Goal: Information Seeking & Learning: Learn about a topic

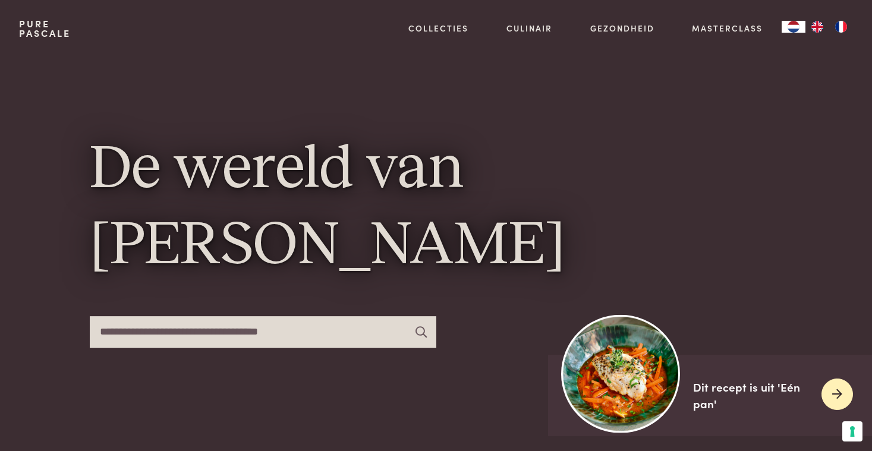
click at [834, 392] on icon at bounding box center [837, 394] width 10 height 17
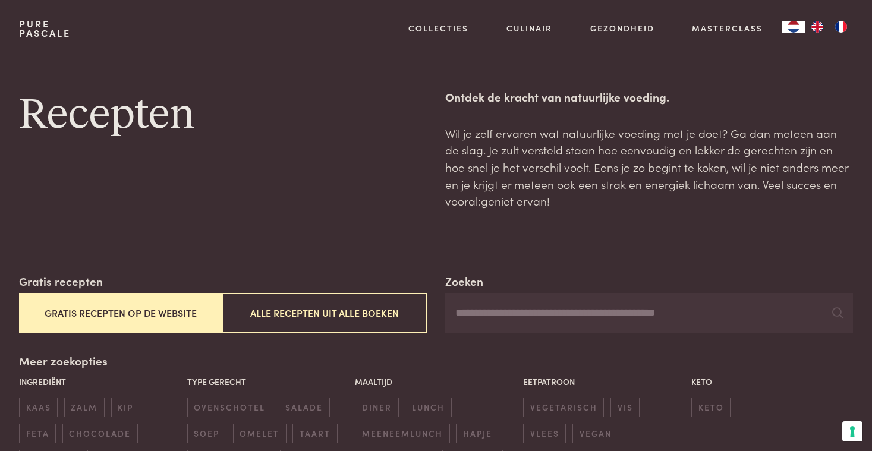
click at [173, 315] on button "Gratis recepten op de website" at bounding box center [121, 313] width 204 height 40
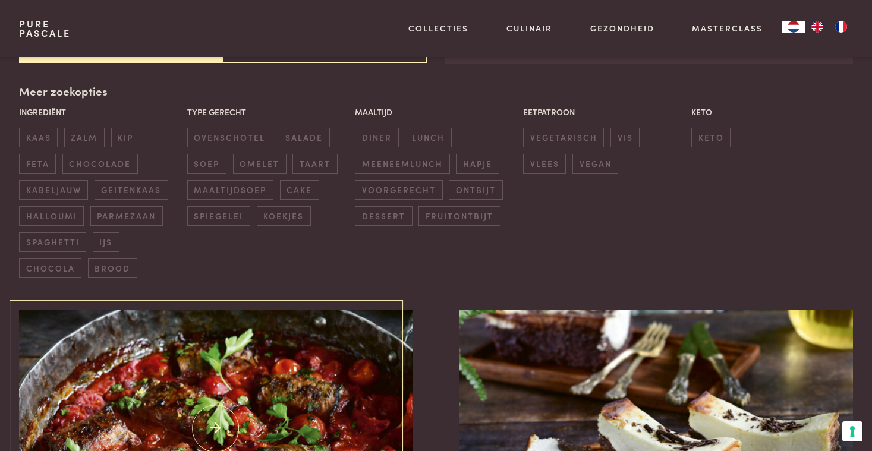
scroll to position [270, 0]
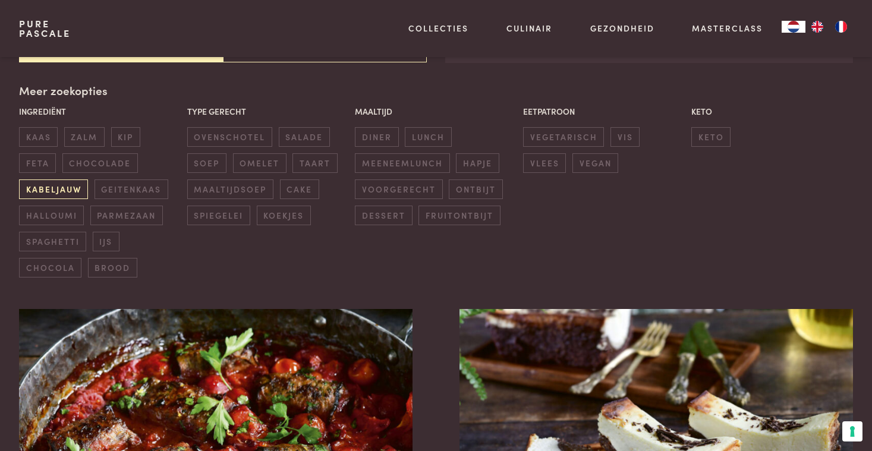
click at [68, 185] on span "kabeljauw" at bounding box center [53, 189] width 69 height 20
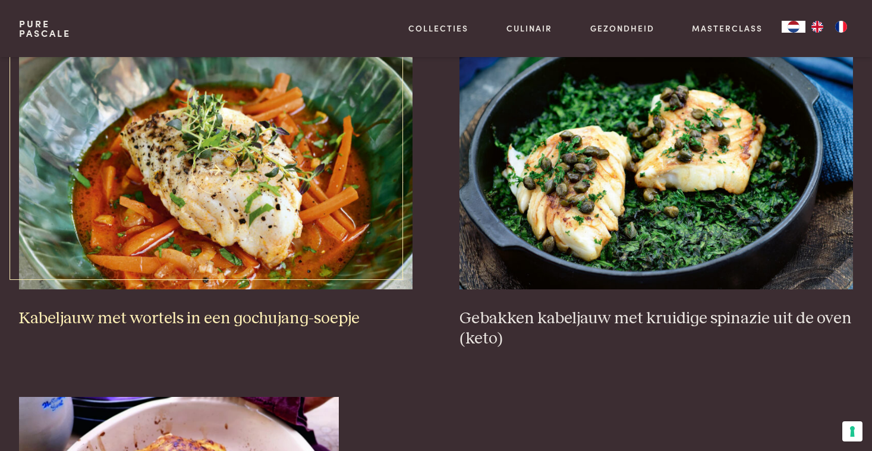
scroll to position [530, 0]
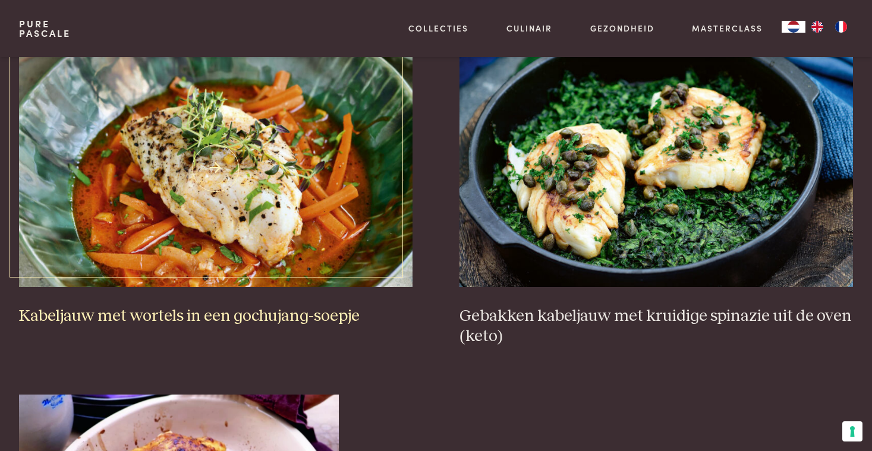
click at [188, 311] on h3 "Kabeljauw met wortels in een gochujang-soepje" at bounding box center [215, 316] width 393 height 21
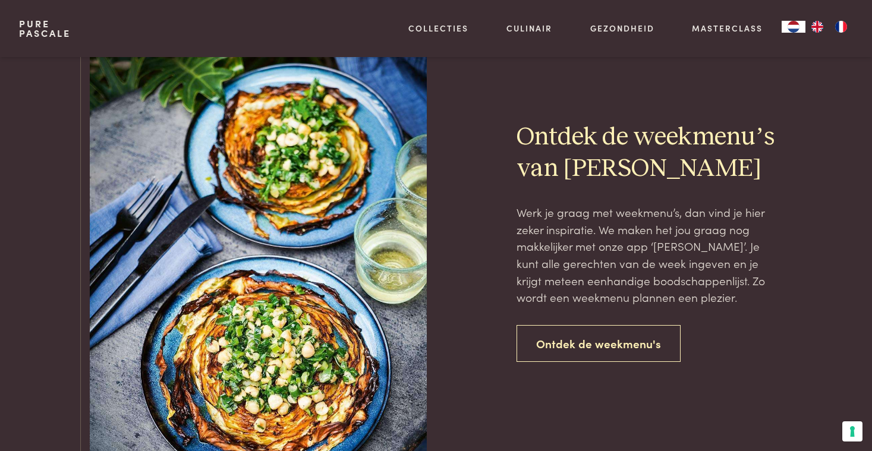
scroll to position [1351, 0]
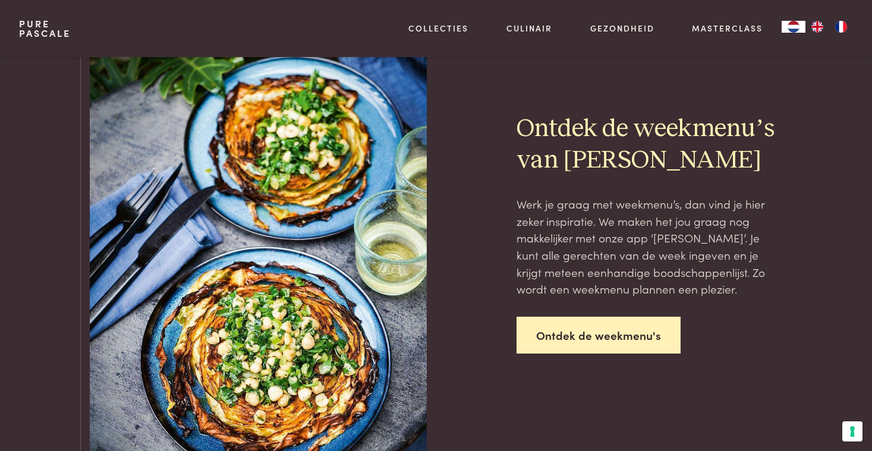
click at [565, 317] on link "Ontdek de weekmenu's" at bounding box center [598, 335] width 164 height 37
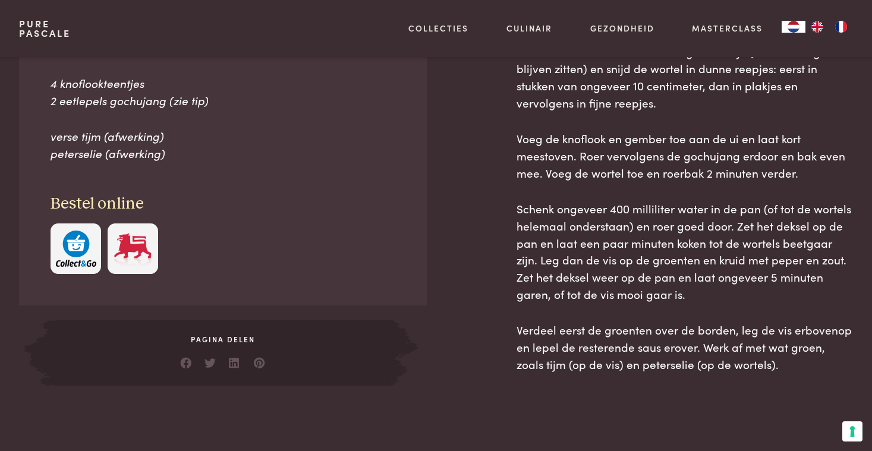
scroll to position [674, 0]
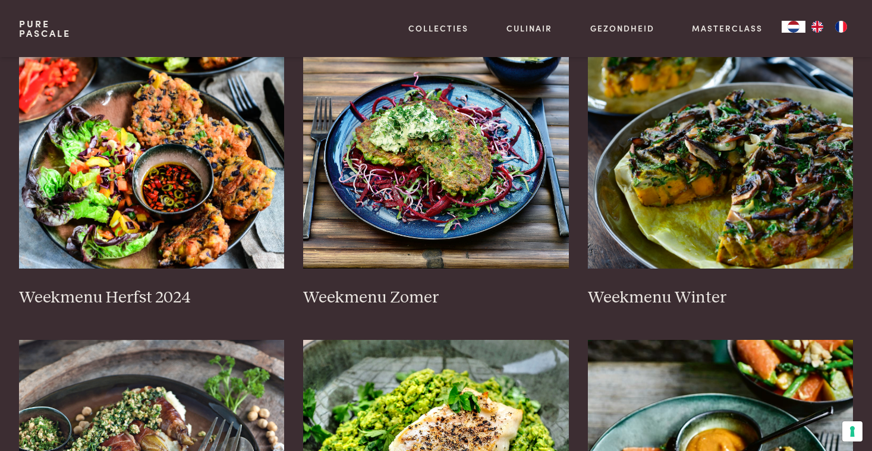
scroll to position [288, 0]
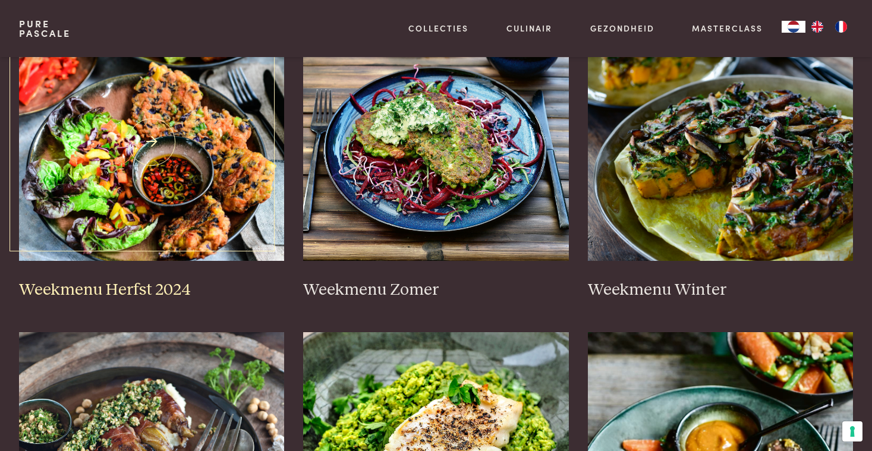
click at [154, 288] on h3 "Weekmenu Herfst 2024" at bounding box center [152, 290] width 266 height 21
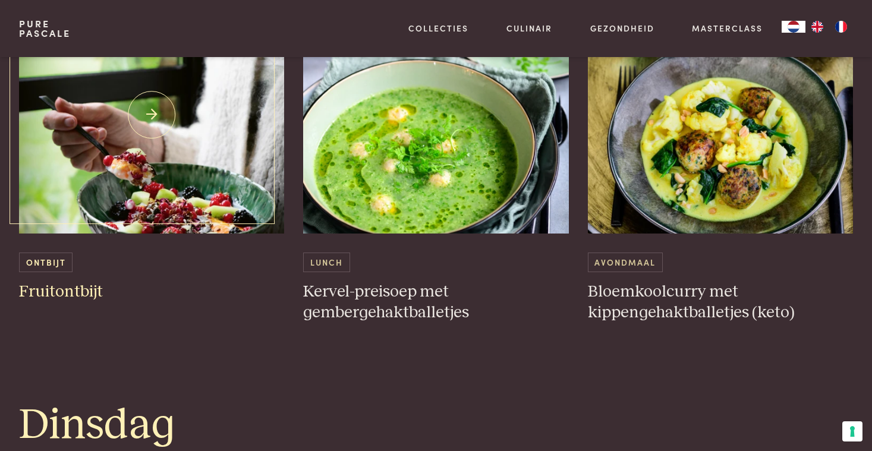
scroll to position [759, 0]
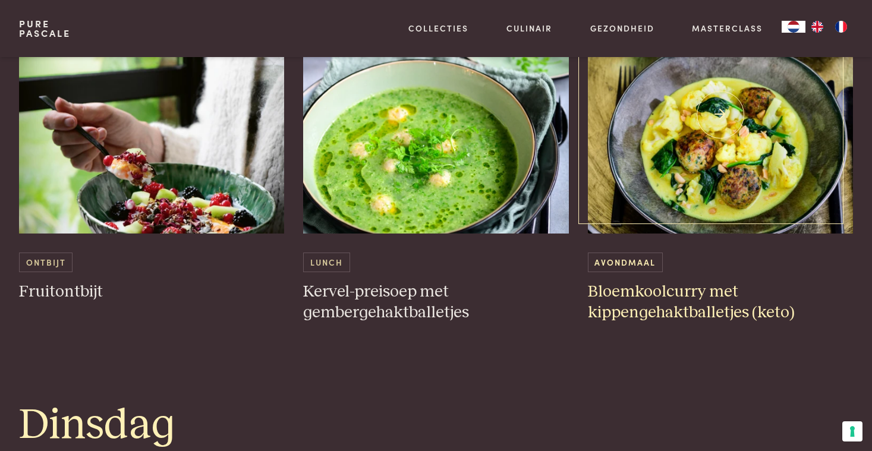
click at [632, 285] on h3 "Bloemkoolcurry met kippengehaktballetjes (keto)" at bounding box center [721, 302] width 266 height 41
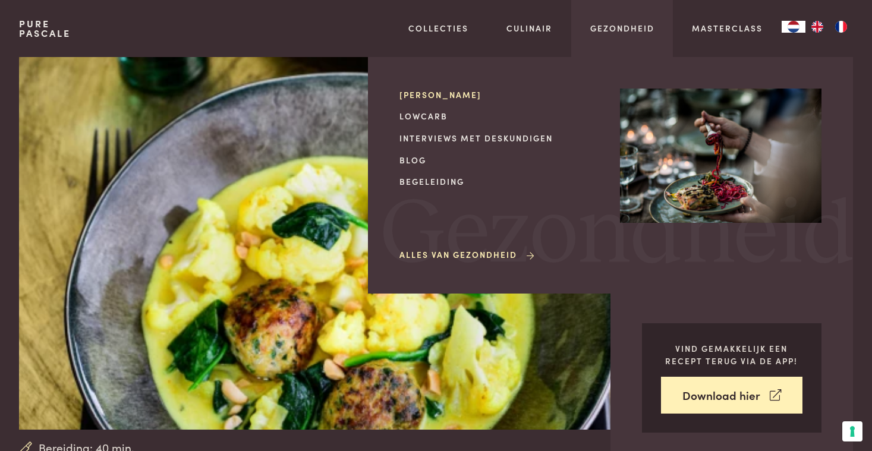
click at [453, 90] on link "[PERSON_NAME]" at bounding box center [499, 95] width 201 height 12
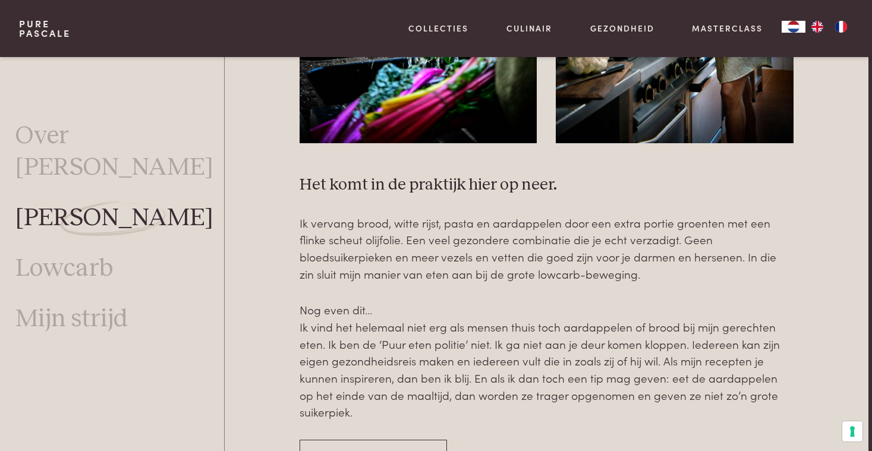
scroll to position [1388, 4]
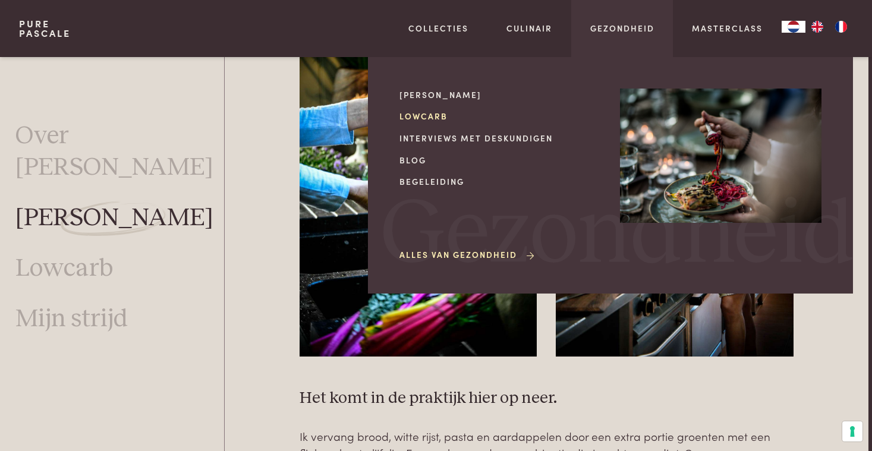
click at [434, 116] on link "Lowcarb" at bounding box center [499, 116] width 201 height 12
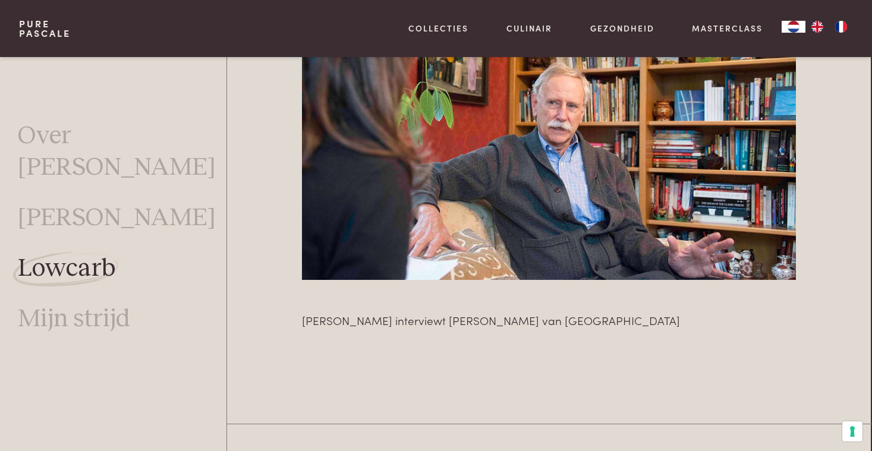
scroll to position [2234, 1]
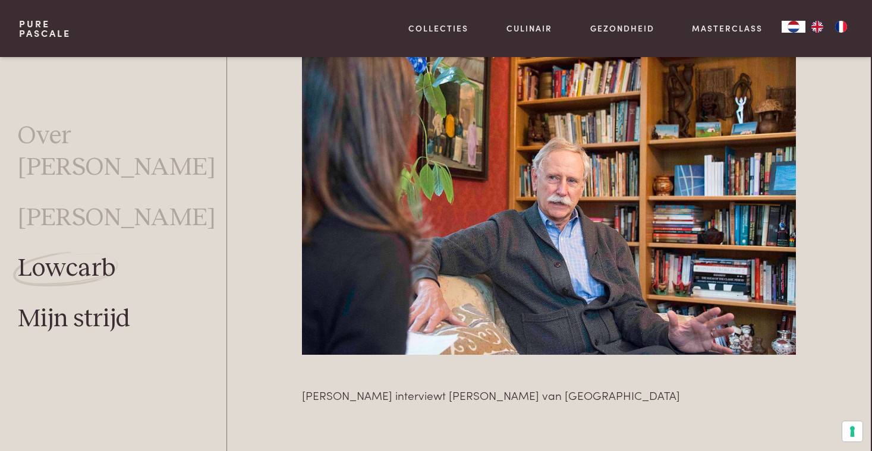
click at [84, 303] on link "Mijn strijd" at bounding box center [74, 318] width 112 height 31
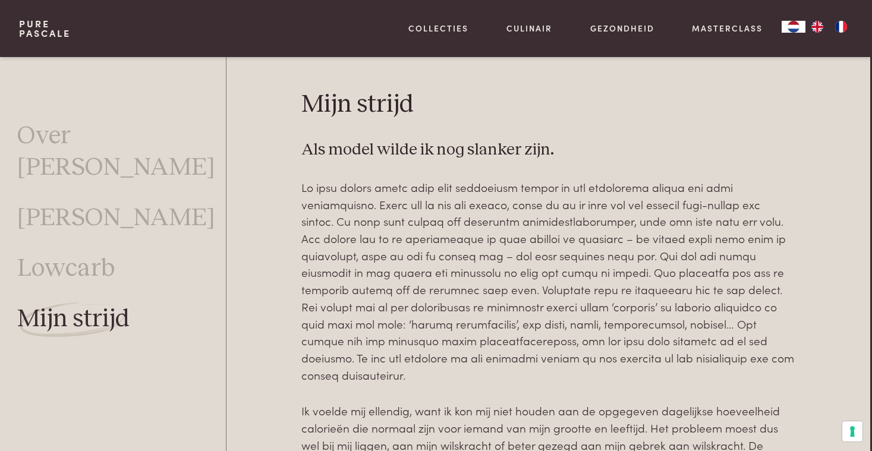
scroll to position [232, 2]
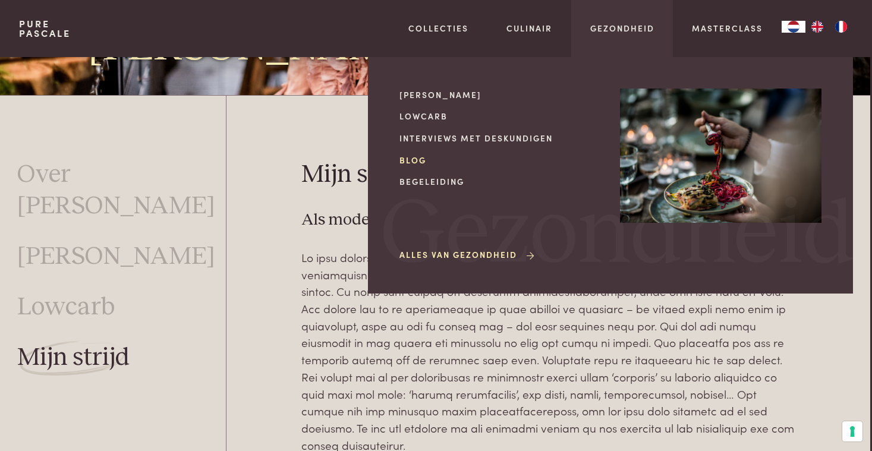
click at [414, 157] on link "Blog" at bounding box center [499, 160] width 201 height 12
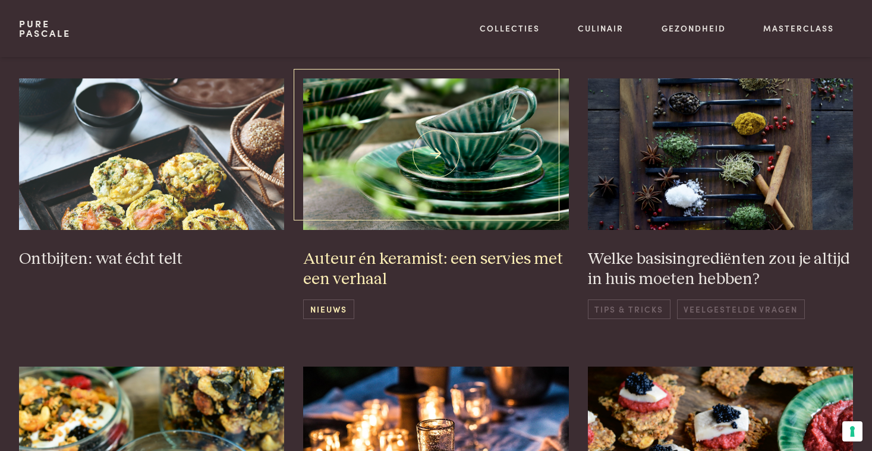
scroll to position [542, 0]
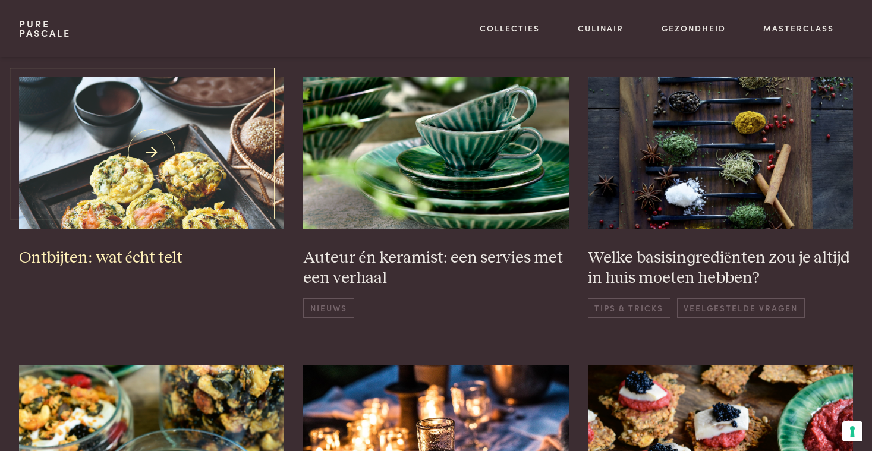
click at [132, 260] on h3 "Ontbijten: wat écht telt" at bounding box center [152, 258] width 266 height 21
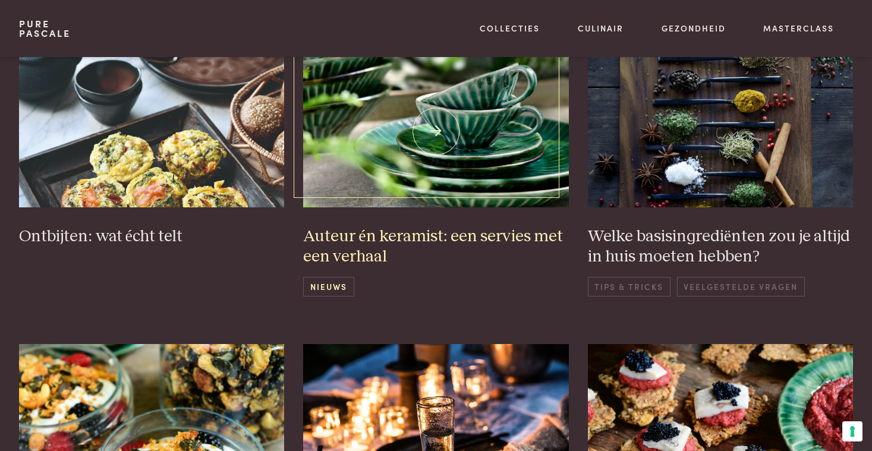
scroll to position [563, 0]
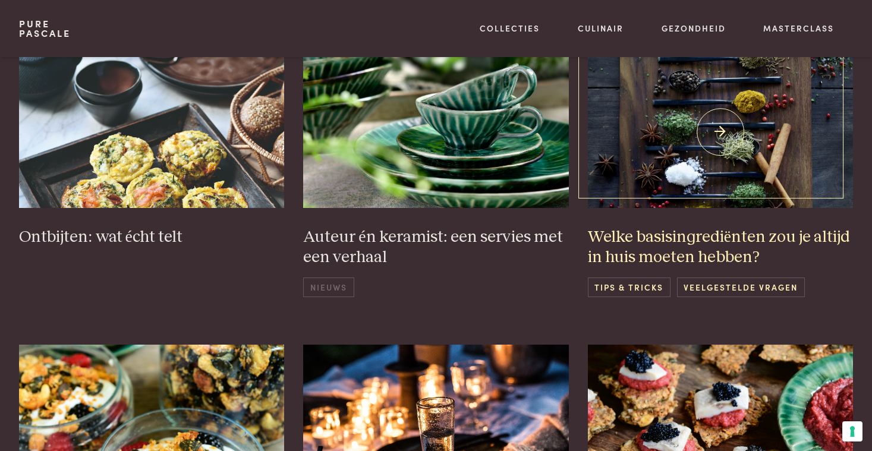
click at [662, 240] on h3 "Welke basisingrediënten zou je altijd in huis moeten hebben?" at bounding box center [721, 247] width 266 height 41
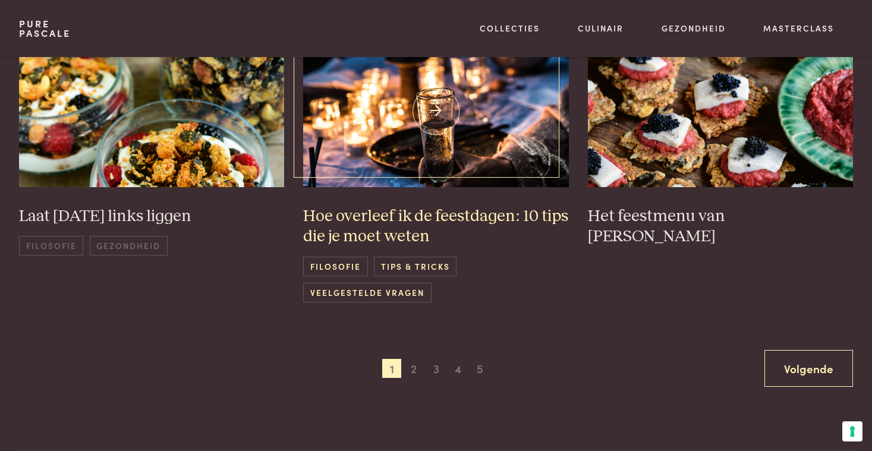
scroll to position [873, 0]
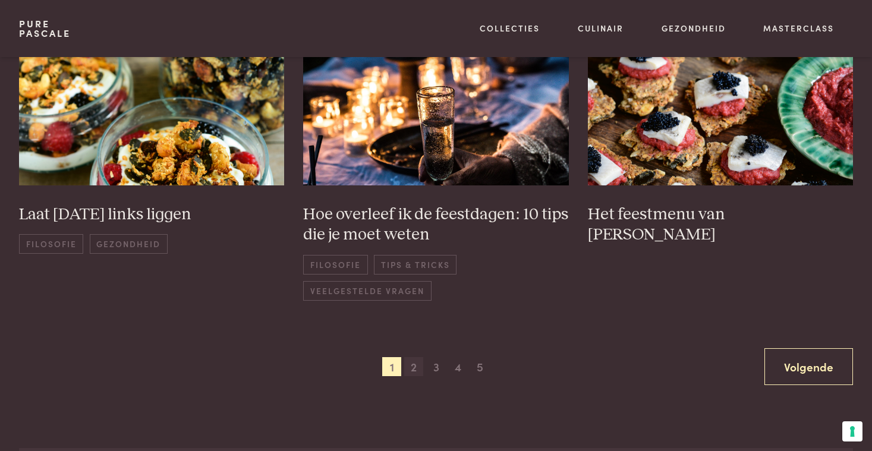
click at [412, 359] on span "2" at bounding box center [413, 366] width 19 height 19
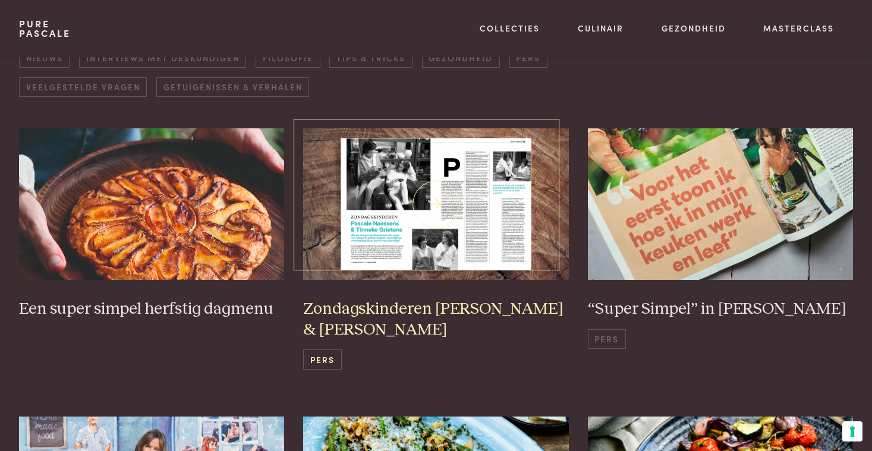
scroll to position [204, 0]
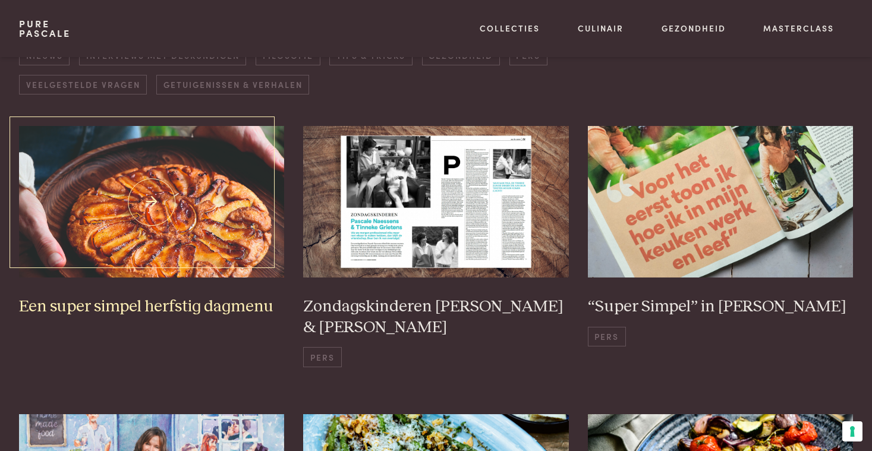
click at [203, 252] on img at bounding box center [152, 201] width 266 height 151
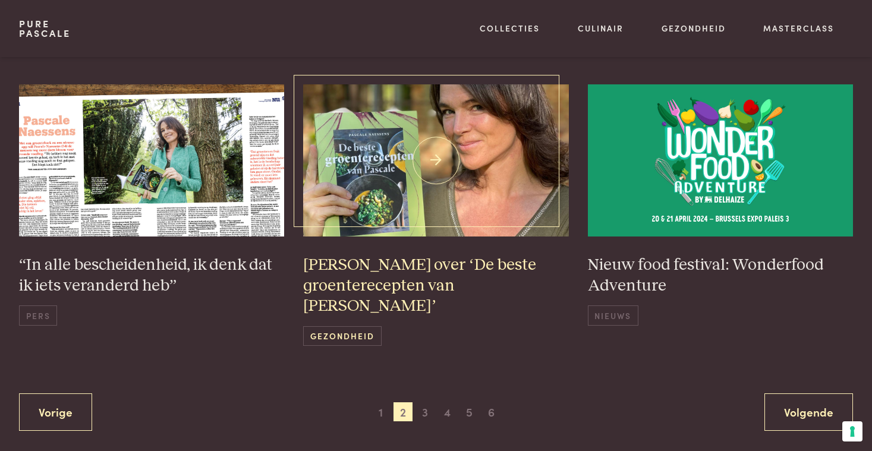
scroll to position [822, 0]
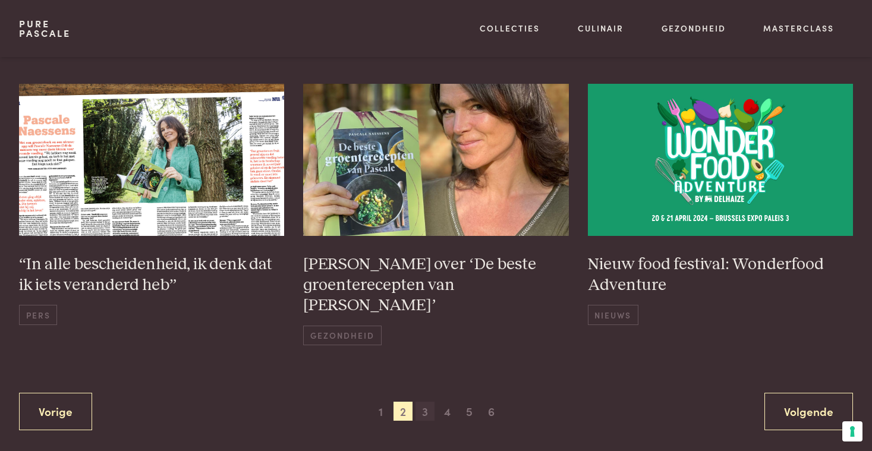
click at [426, 402] on span "3" at bounding box center [424, 411] width 19 height 19
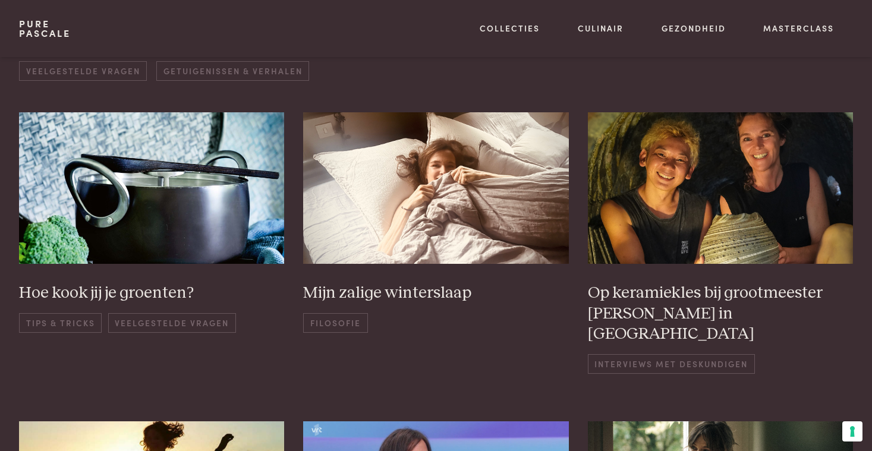
scroll to position [235, 0]
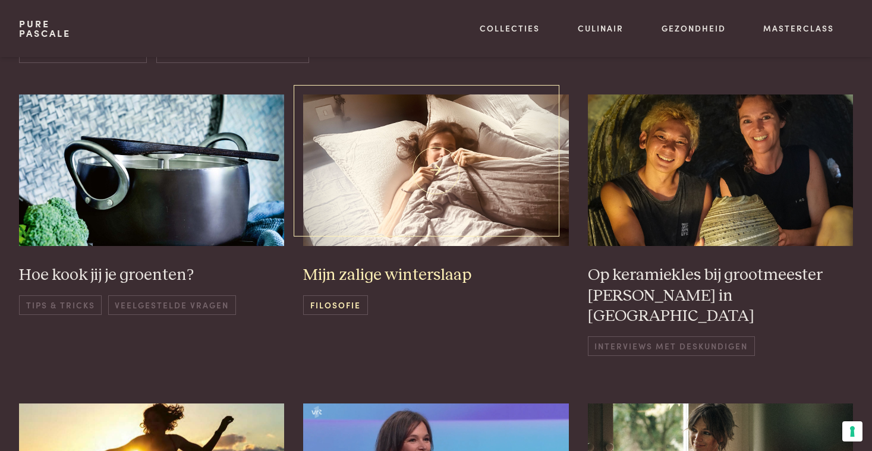
click at [418, 274] on h3 "Mijn zalige winterslaap" at bounding box center [436, 275] width 266 height 21
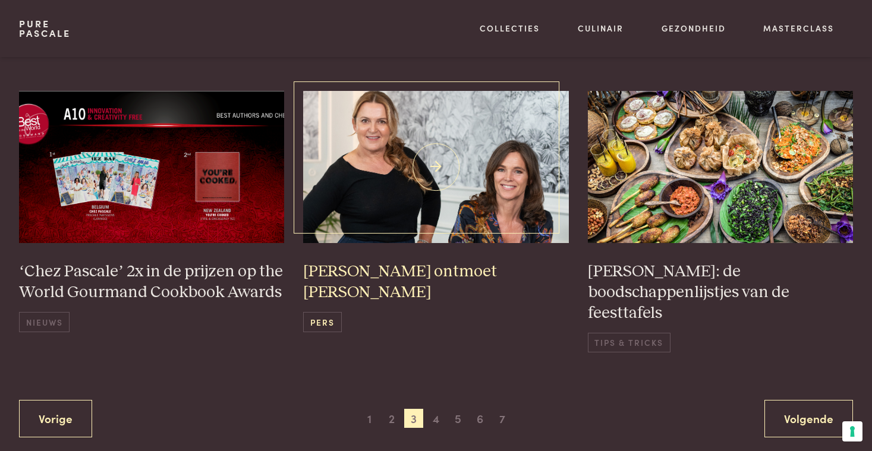
scroll to position [859, 0]
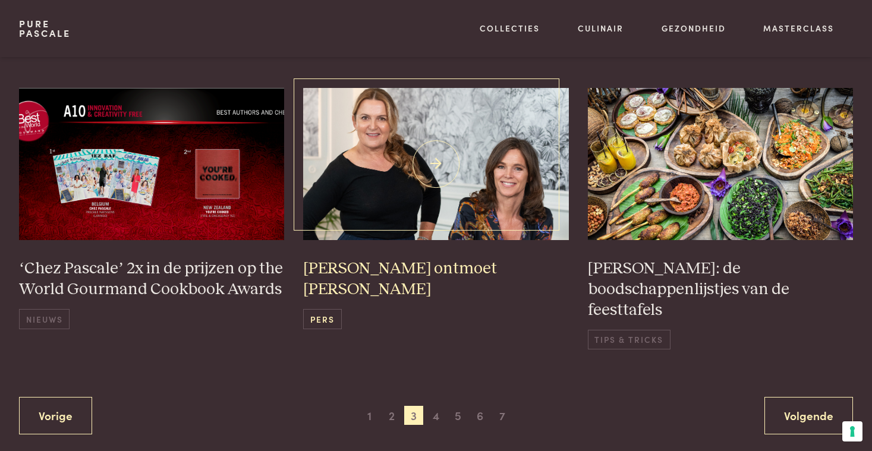
click at [393, 258] on h3 "Pascale Naessens ontmoet Donna Hay" at bounding box center [436, 278] width 266 height 41
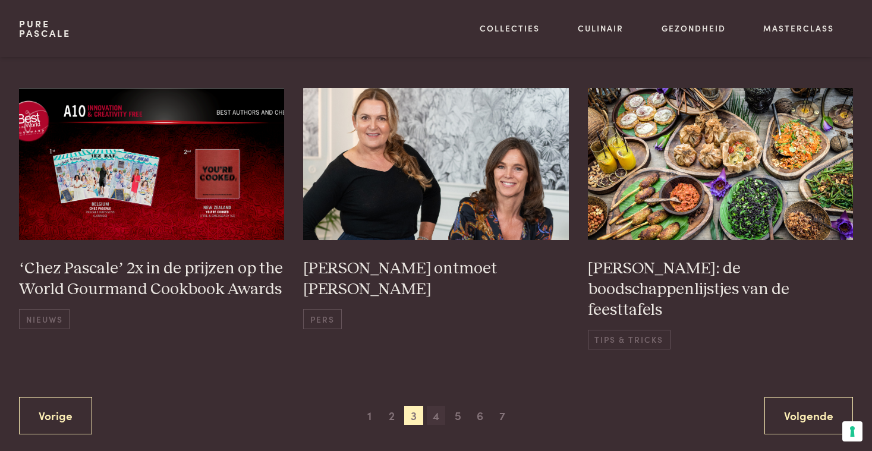
click at [438, 406] on span "4" at bounding box center [436, 415] width 19 height 19
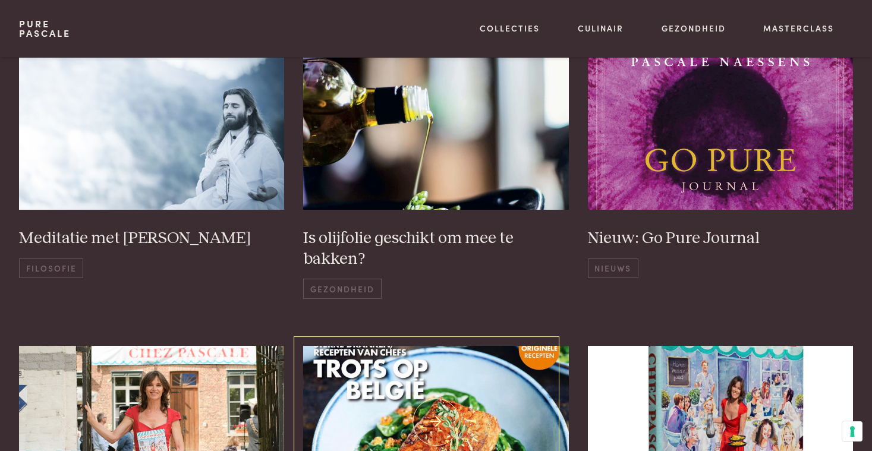
scroll to position [566, 0]
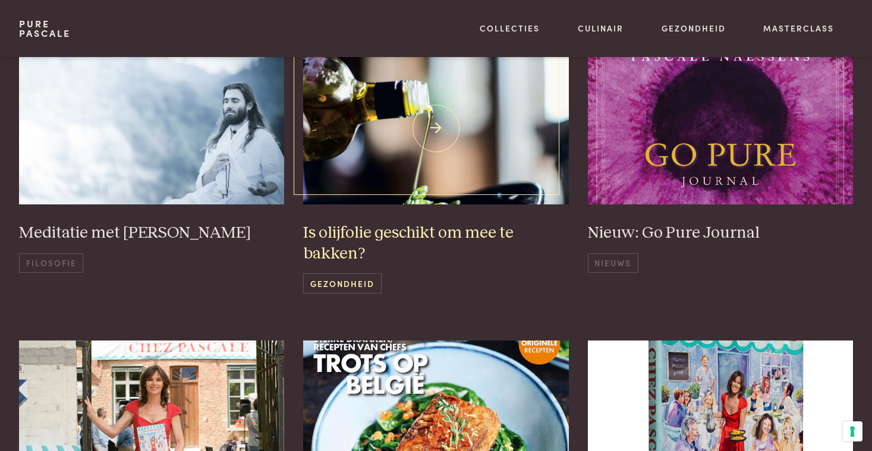
click at [416, 234] on h3 "Is olijfolie geschikt om mee te bakken?" at bounding box center [436, 243] width 266 height 41
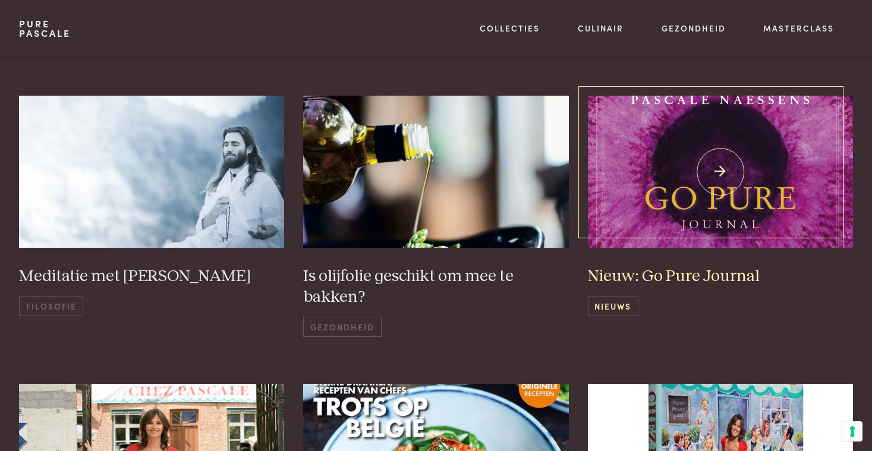
scroll to position [538, 0]
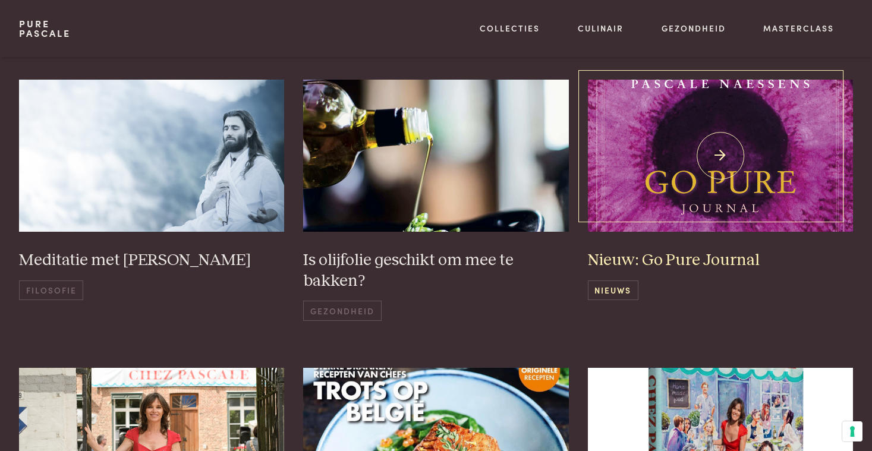
click at [659, 257] on h3 "Nieuw: Go Pure Journal" at bounding box center [721, 260] width 266 height 21
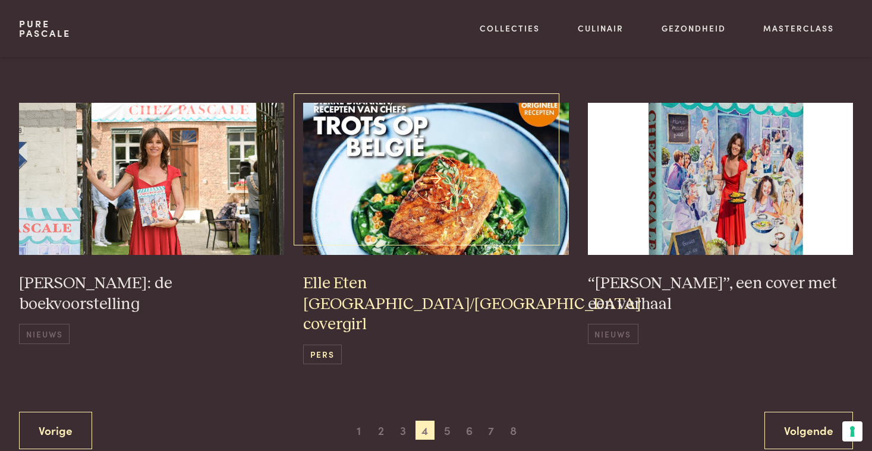
scroll to position [822, 0]
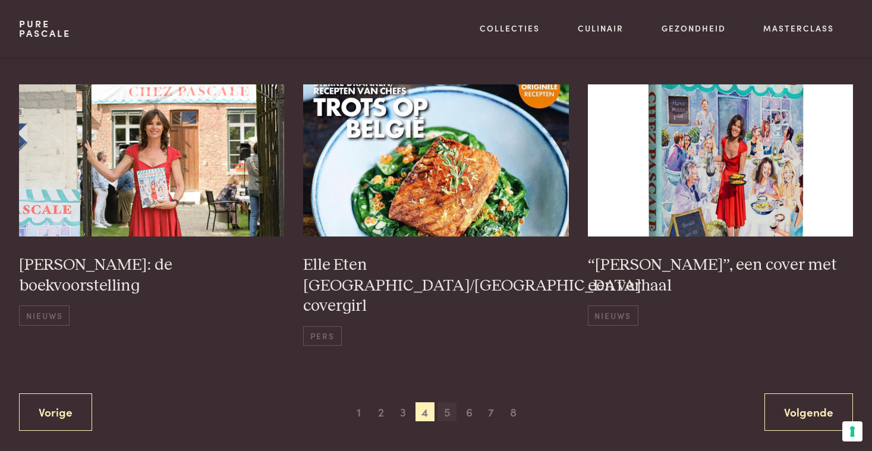
click at [449, 402] on span "5" at bounding box center [446, 411] width 19 height 19
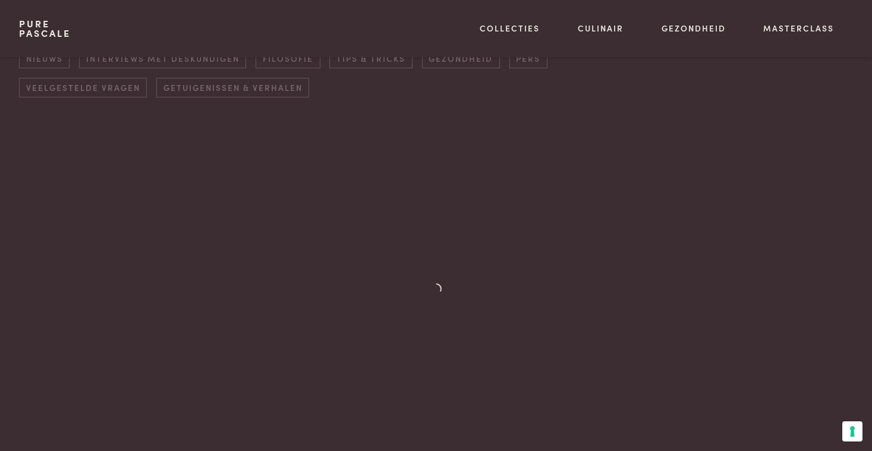
scroll to position [169, 0]
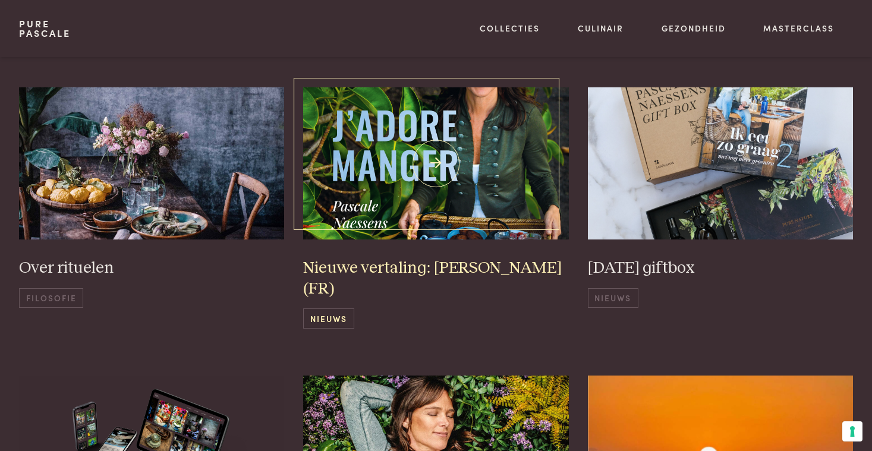
scroll to position [531, 0]
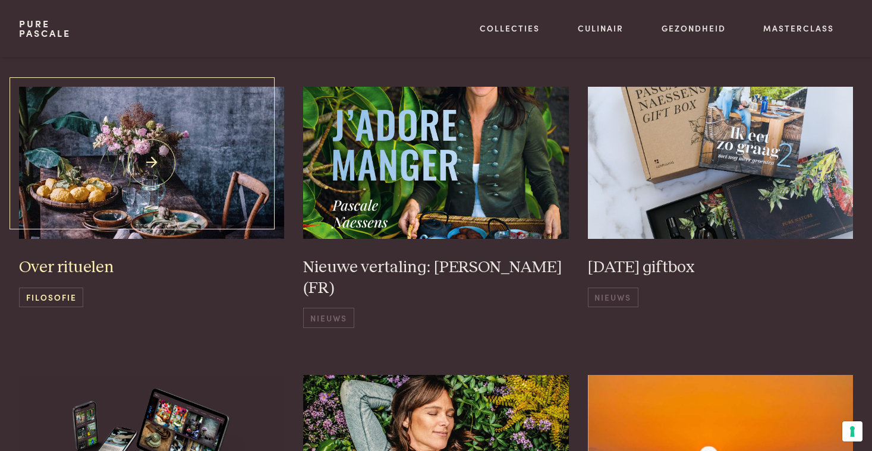
click at [81, 266] on h3 "Over rituelen" at bounding box center [152, 267] width 266 height 21
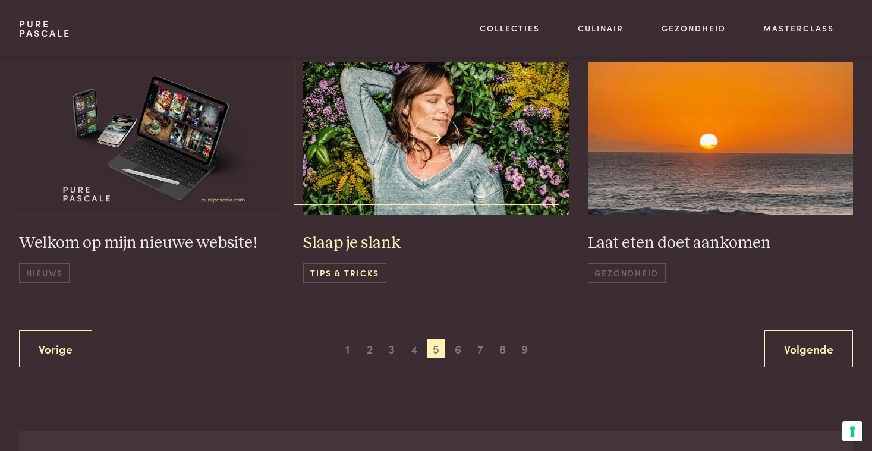
scroll to position [845, 0]
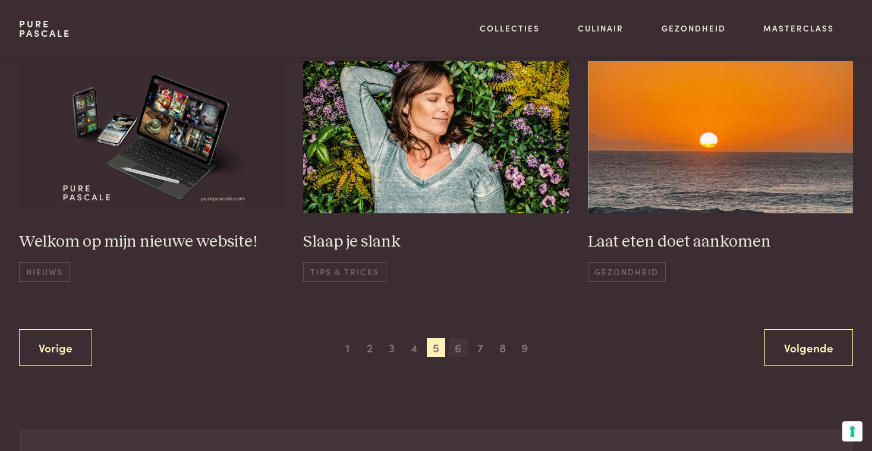
click at [457, 342] on span "6" at bounding box center [458, 347] width 19 height 19
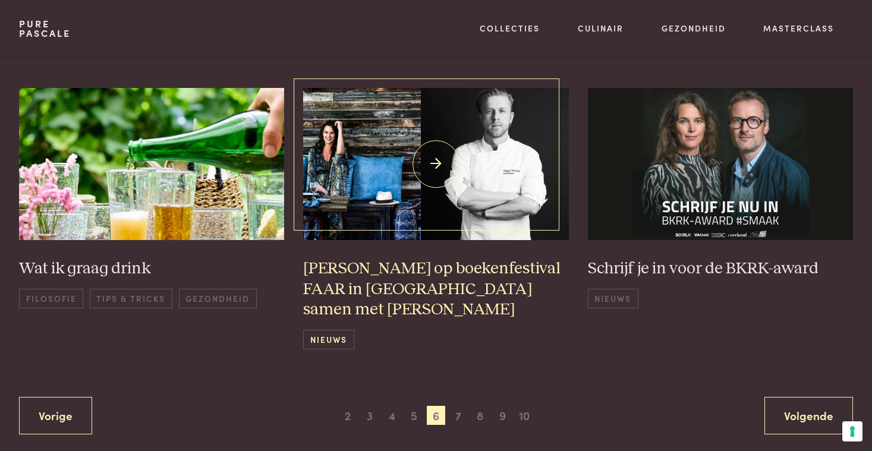
scroll to position [834, 0]
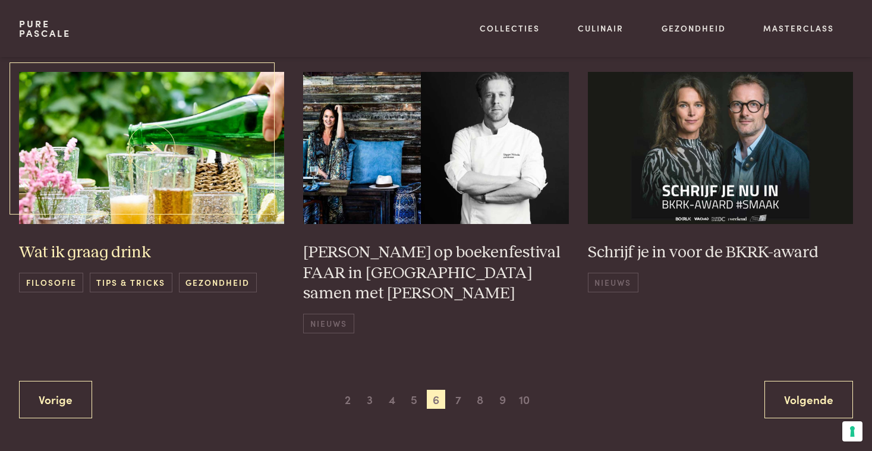
click at [136, 253] on h3 "Wat ik graag drink" at bounding box center [152, 252] width 266 height 21
click at [460, 397] on span "7" at bounding box center [458, 399] width 19 height 19
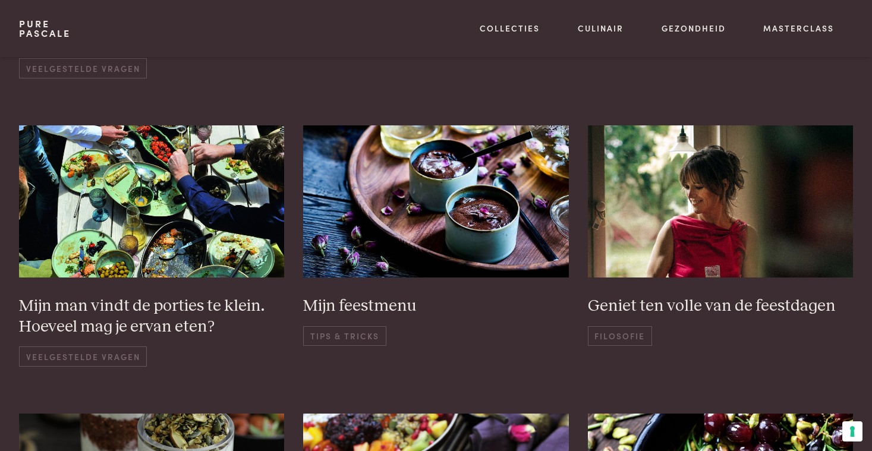
scroll to position [543, 0]
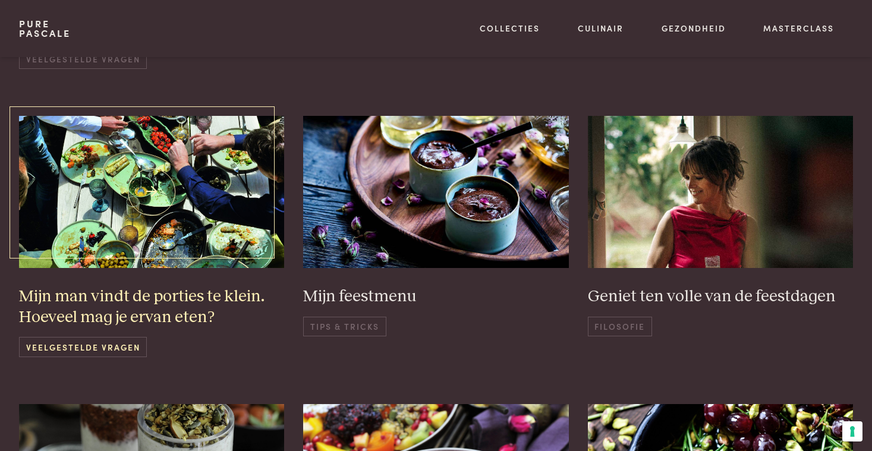
click at [128, 306] on h3 "Mijn man vindt de porties te klein. Hoeveel mag je ervan eten?" at bounding box center [152, 306] width 266 height 41
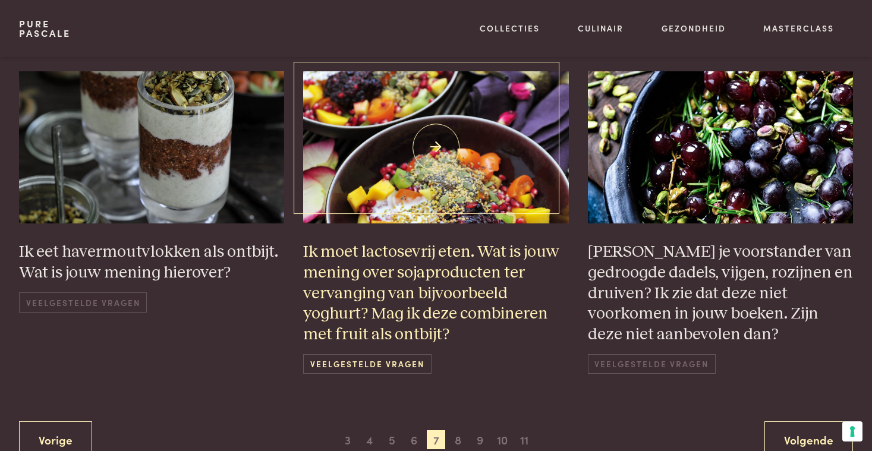
scroll to position [875, 0]
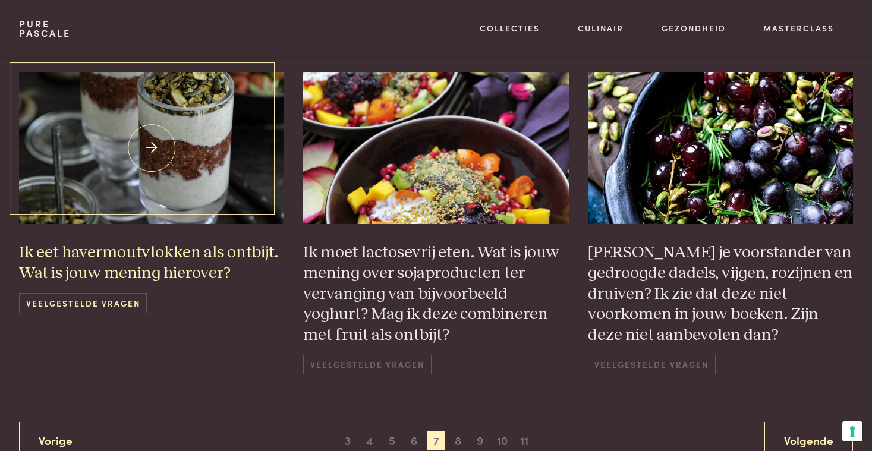
click at [197, 252] on h3 "Ik eet havermoutvlokken als ontbijt. Wat is jouw mening hierover?" at bounding box center [152, 262] width 266 height 41
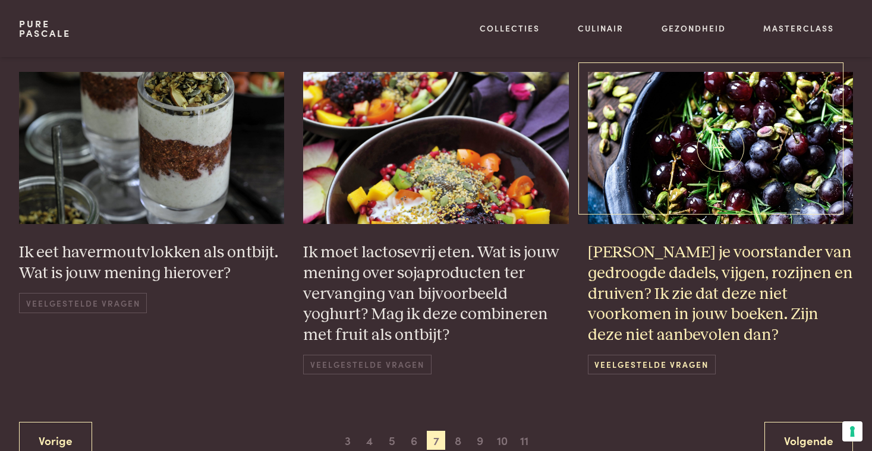
click at [671, 292] on h3 "Ben je voorstander van gedroogde dadels, vijgen, rozijnen en druiven? Ik zie da…" at bounding box center [721, 293] width 266 height 103
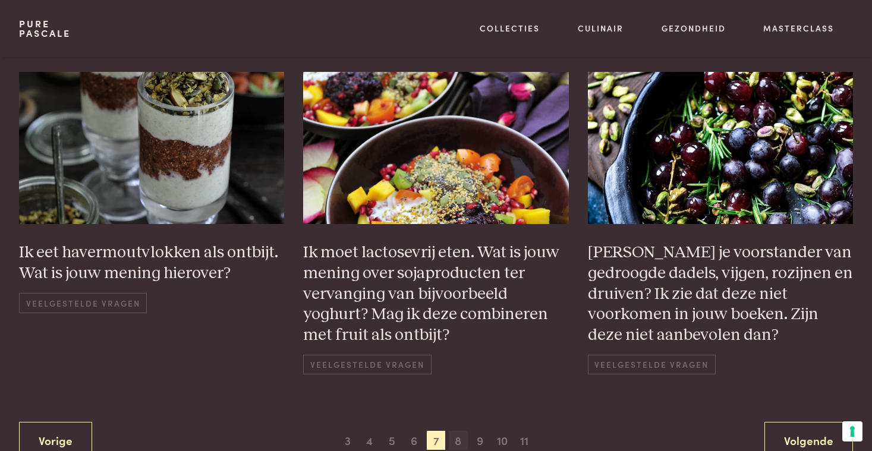
click at [460, 435] on span "8" at bounding box center [458, 440] width 19 height 19
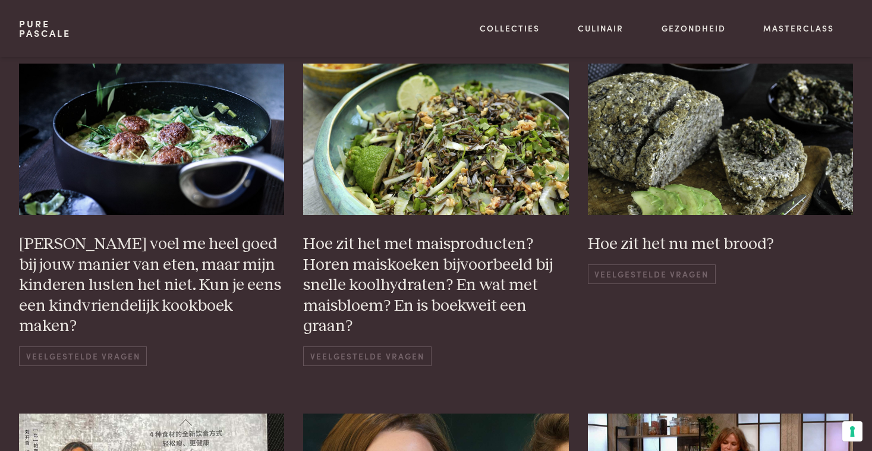
scroll to position [267, 0]
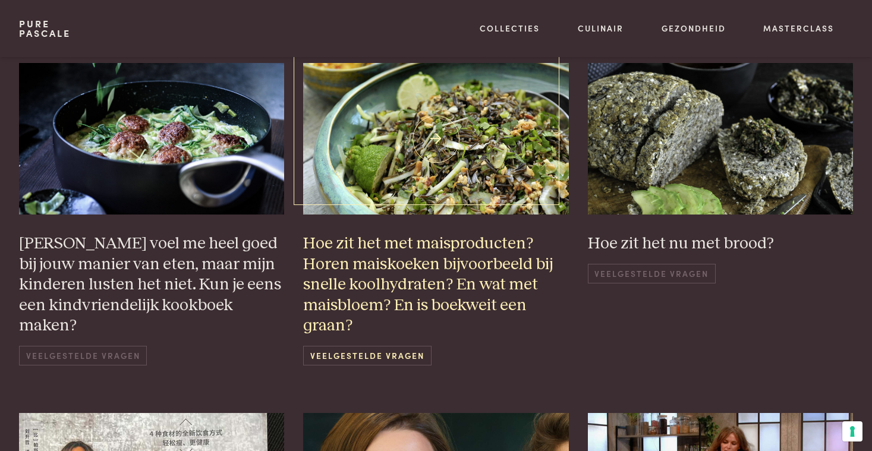
click at [411, 299] on h3 "Hoe zit het met maisproducten? Horen maiskoeken bijvoorbeeld bij snelle koolhyd…" at bounding box center [436, 284] width 266 height 103
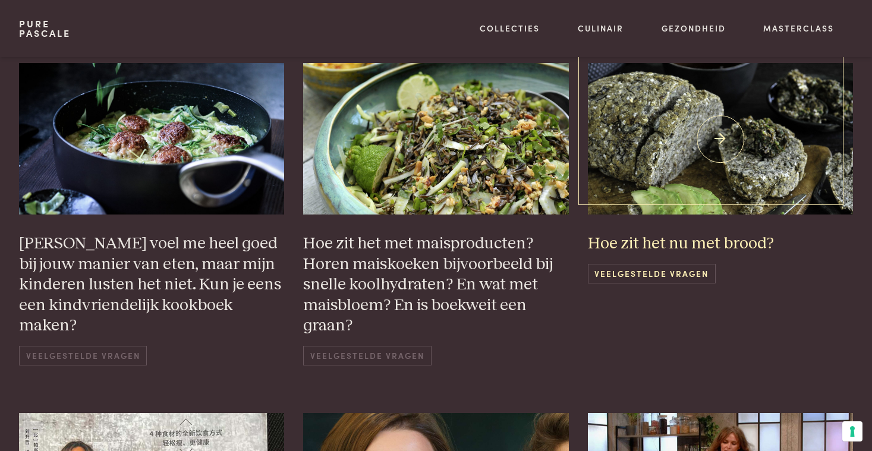
click at [623, 244] on h3 "Hoe zit het nu met brood?" at bounding box center [721, 243] width 266 height 21
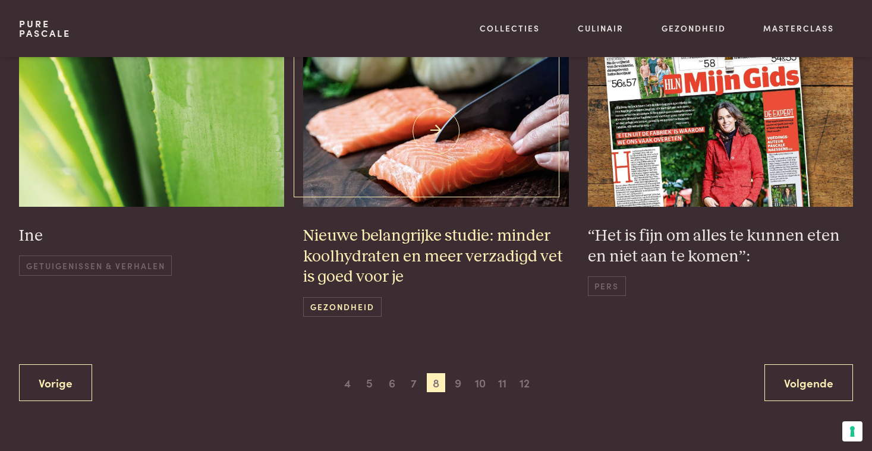
scroll to position [914, 0]
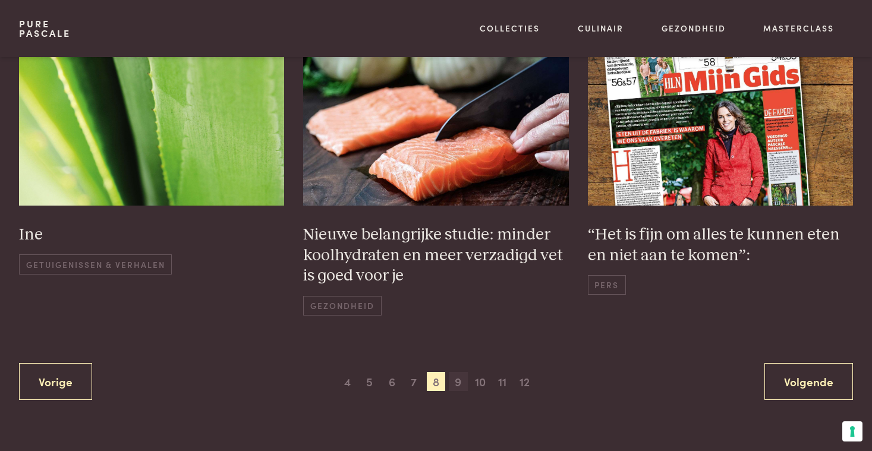
click at [459, 377] on span "9" at bounding box center [458, 381] width 19 height 19
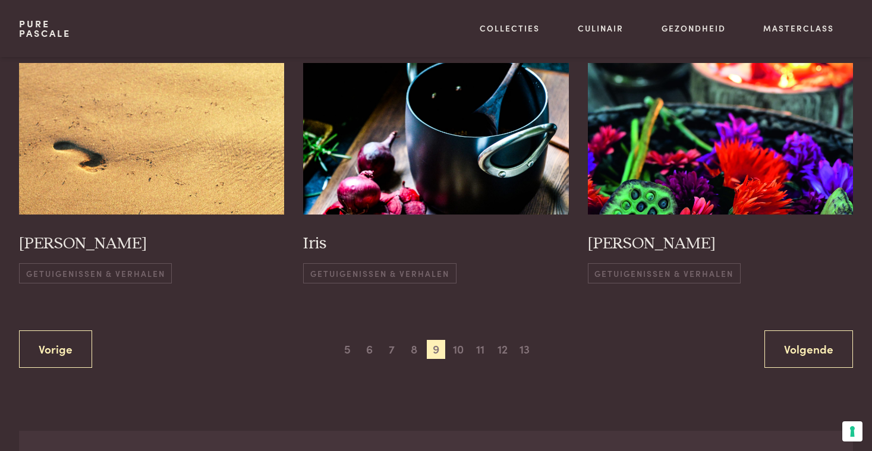
scroll to position [796, 0]
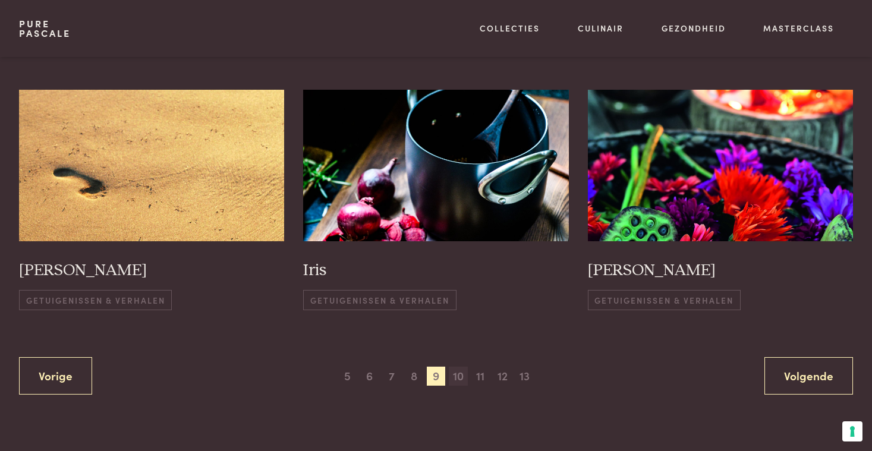
click at [459, 370] on span "10" at bounding box center [458, 376] width 19 height 19
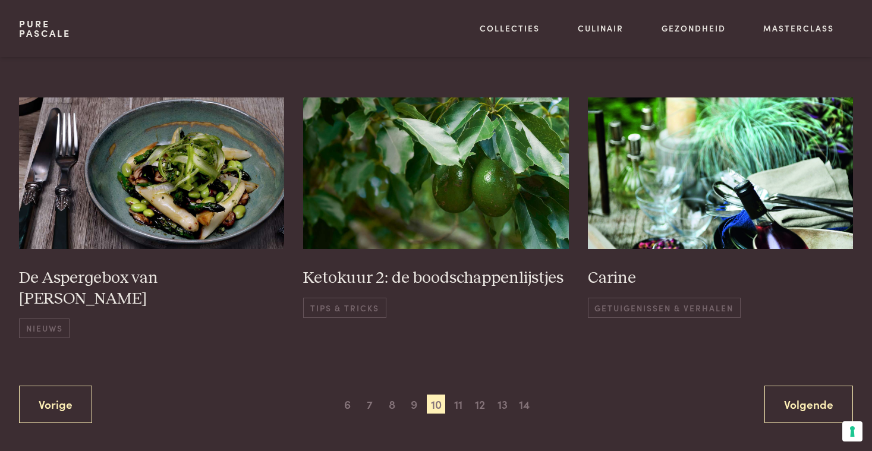
scroll to position [881, 0]
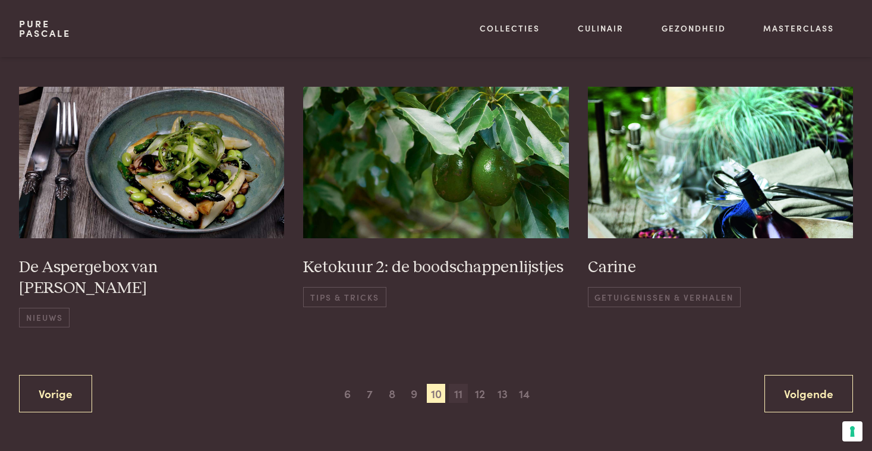
click at [455, 384] on span "11" at bounding box center [458, 393] width 19 height 19
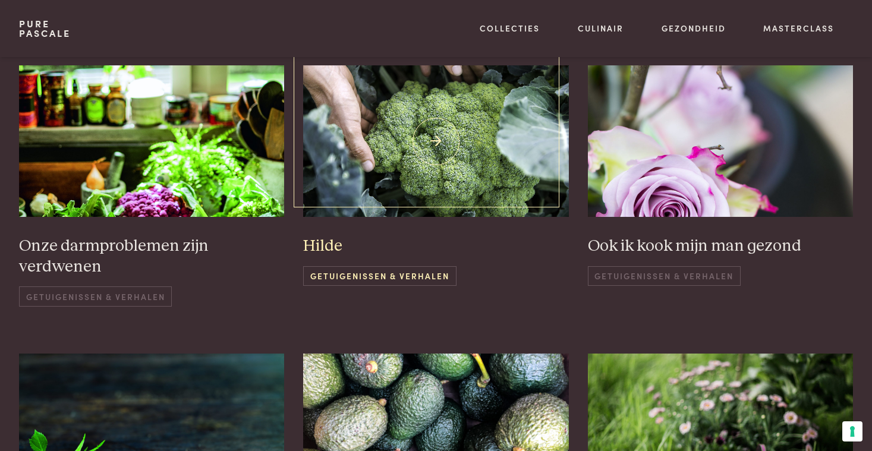
scroll to position [265, 0]
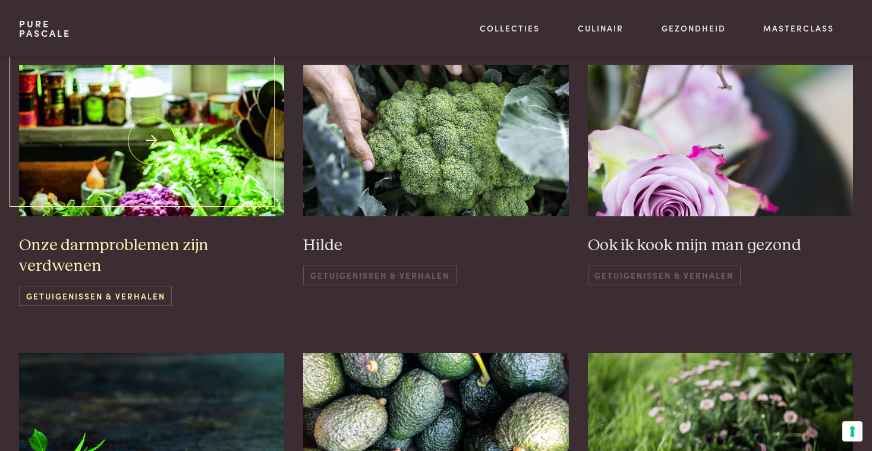
click at [172, 245] on h3 "Onze darmproblemen zijn verdwenen" at bounding box center [152, 255] width 266 height 41
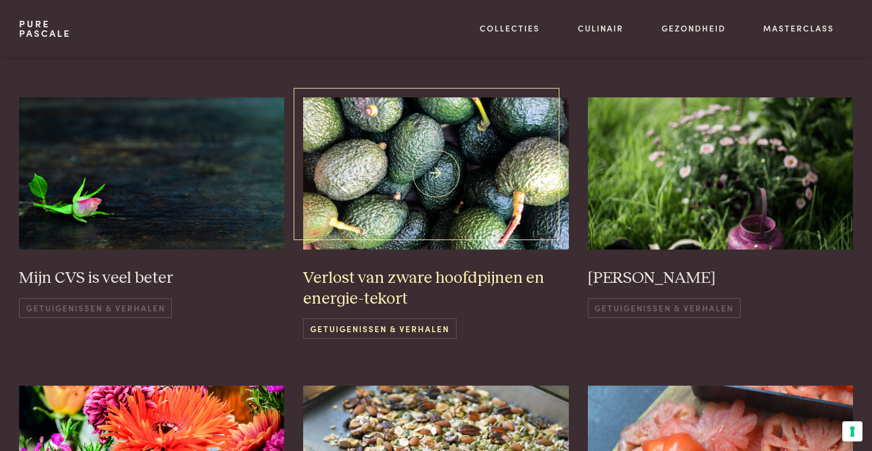
scroll to position [534, 0]
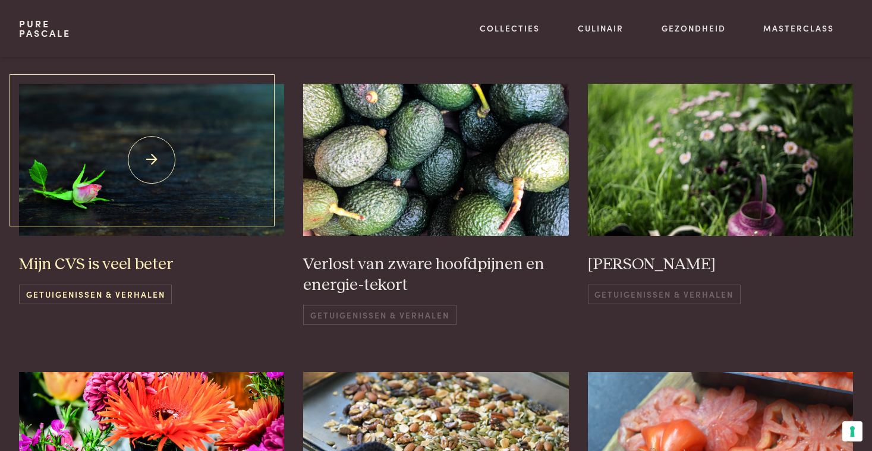
click at [136, 258] on h3 "Mijn CVS is veel beter" at bounding box center [152, 264] width 266 height 21
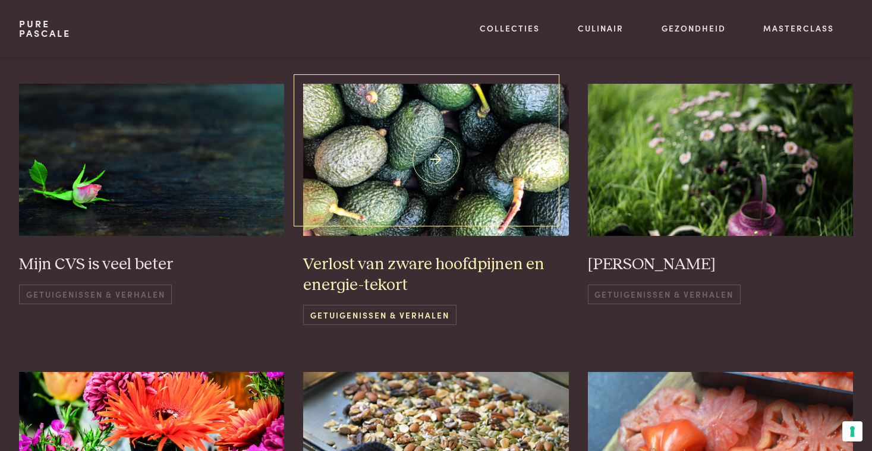
click at [428, 264] on h3 "Verlost van zware hoofdpijnen en energie-tekort" at bounding box center [436, 274] width 266 height 41
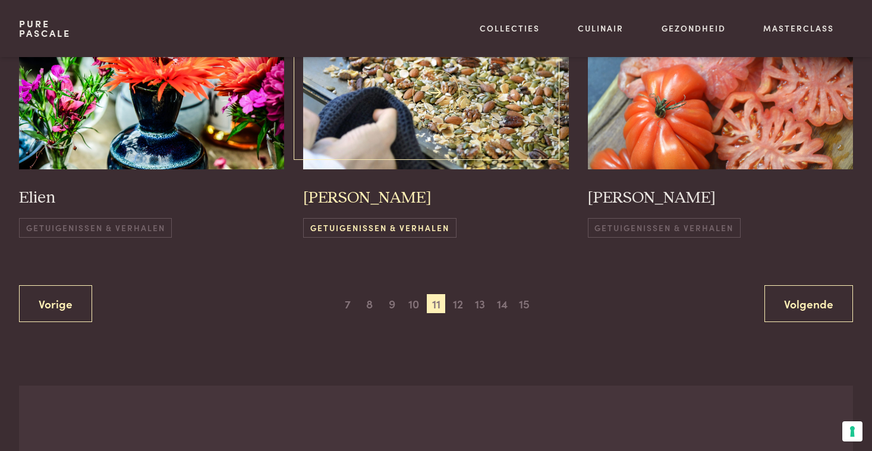
scroll to position [904, 0]
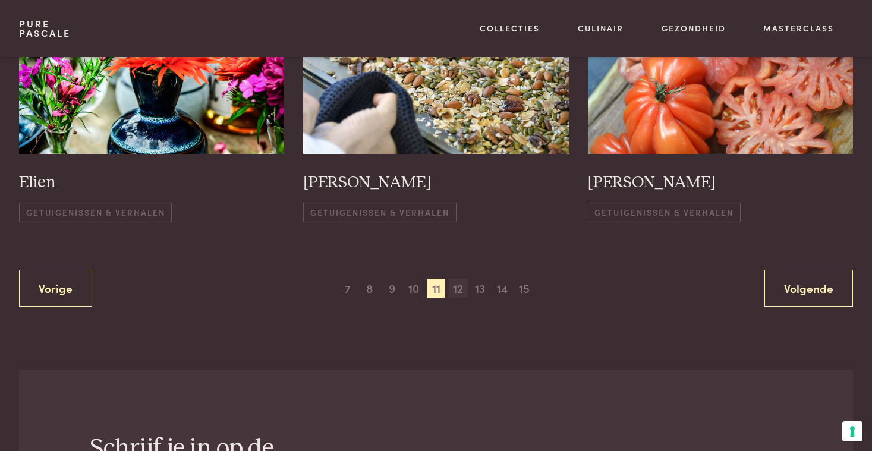
click at [461, 283] on span "12" at bounding box center [458, 288] width 19 height 19
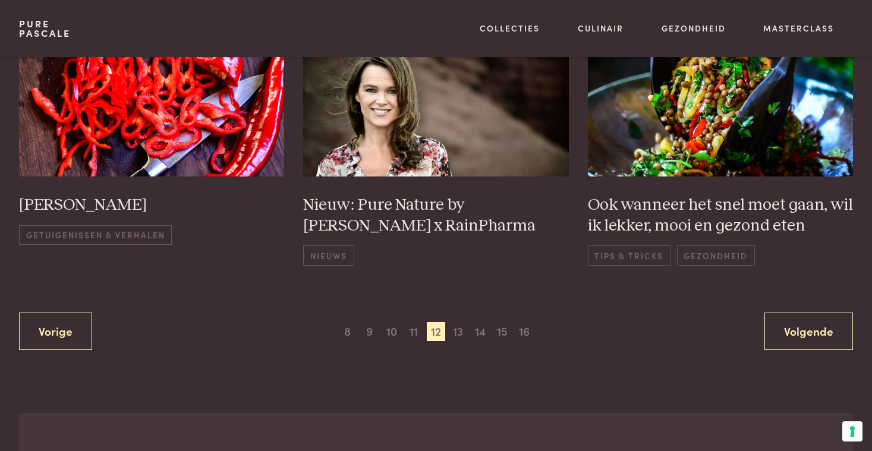
scroll to position [882, 0]
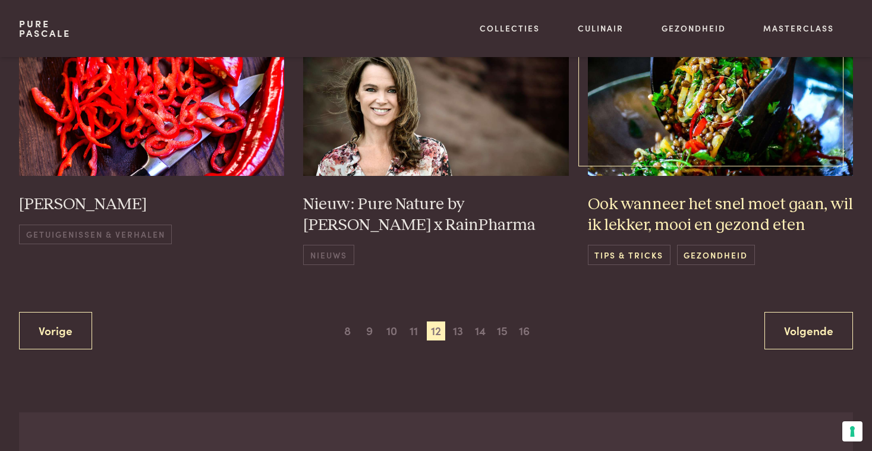
click at [648, 200] on h3 "Ook wanneer het snel moet gaan, wil ik lekker, mooi en gezond eten" at bounding box center [721, 214] width 266 height 41
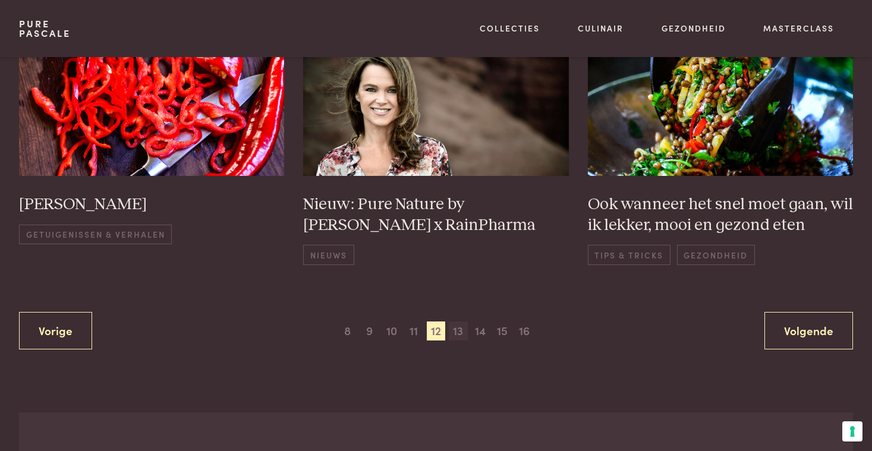
click at [457, 327] on span "13" at bounding box center [458, 330] width 19 height 19
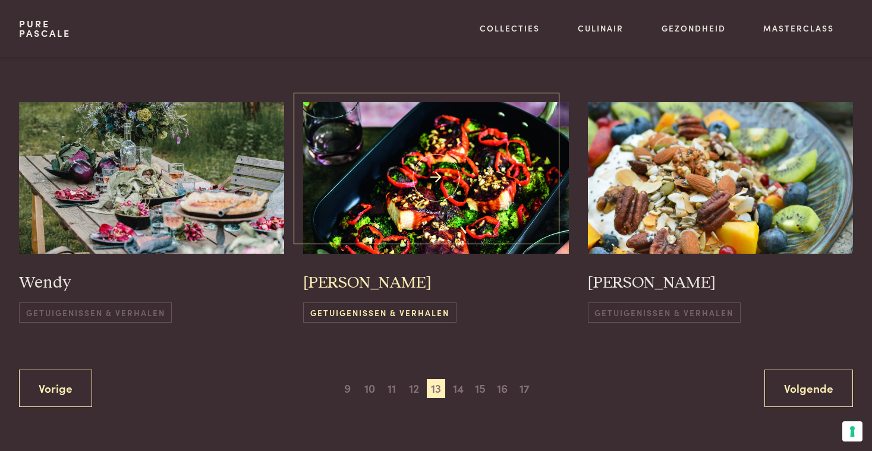
scroll to position [791, 0]
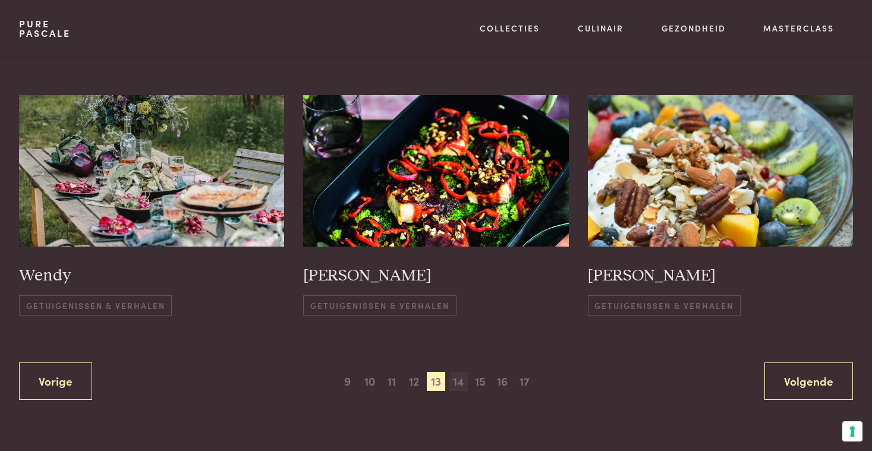
click at [459, 378] on span "14" at bounding box center [458, 381] width 19 height 19
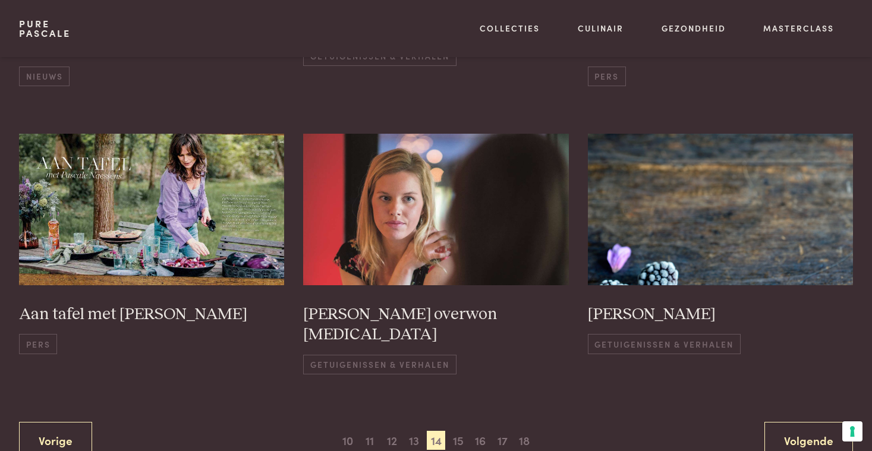
scroll to position [794, 0]
click at [459, 430] on span "15" at bounding box center [458, 439] width 19 height 19
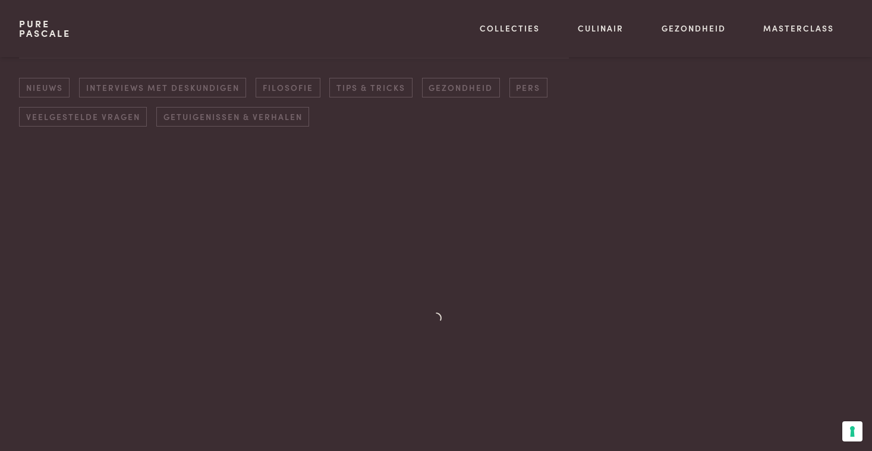
scroll to position [169, 0]
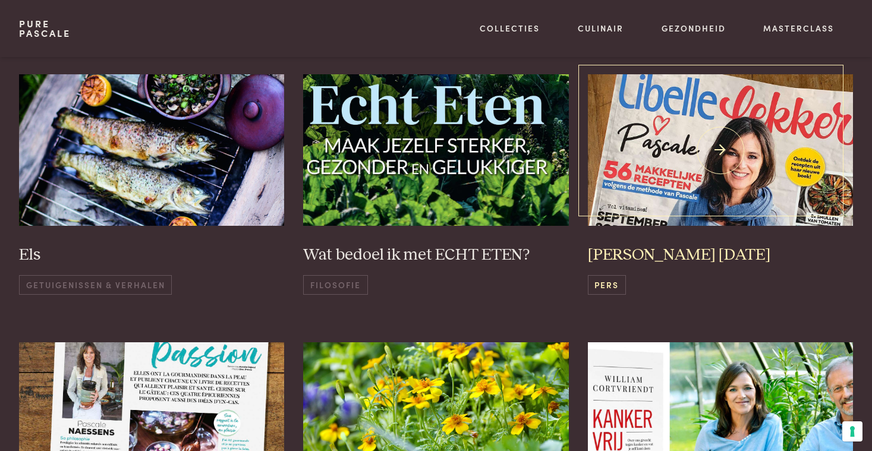
scroll to position [242, 0]
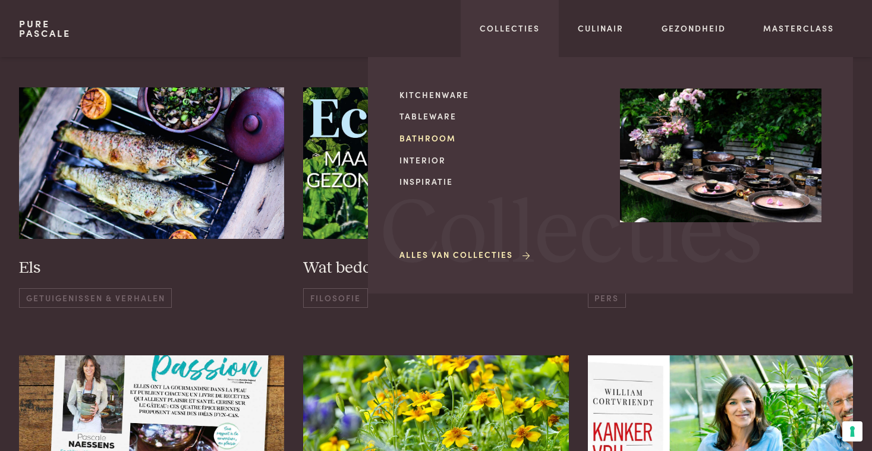
click at [441, 136] on link "Bathroom" at bounding box center [499, 138] width 201 height 12
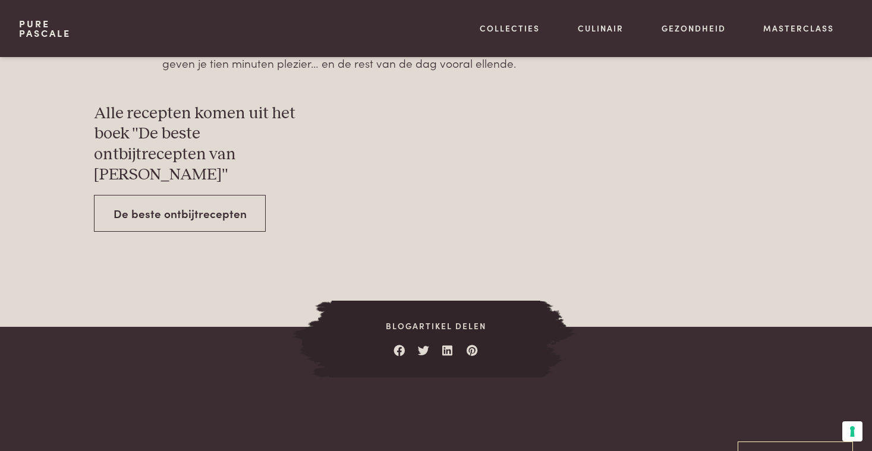
scroll to position [4291, 0]
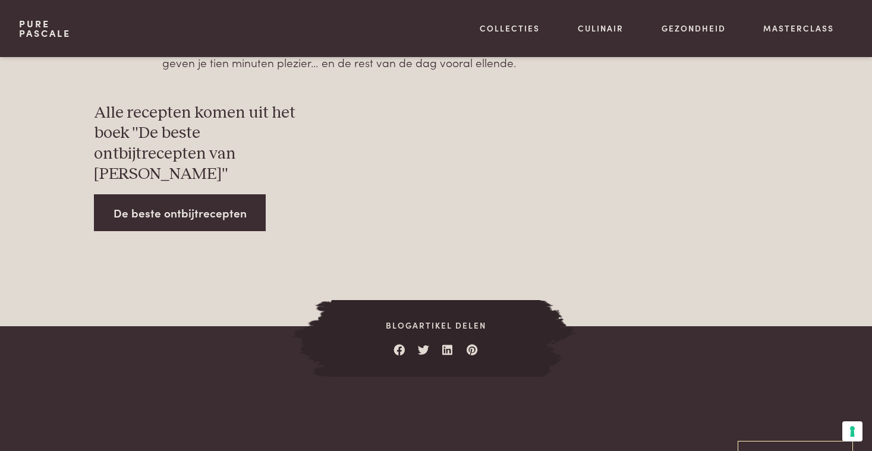
click at [207, 194] on link "De beste ontbijtrecepten" at bounding box center [180, 212] width 172 height 37
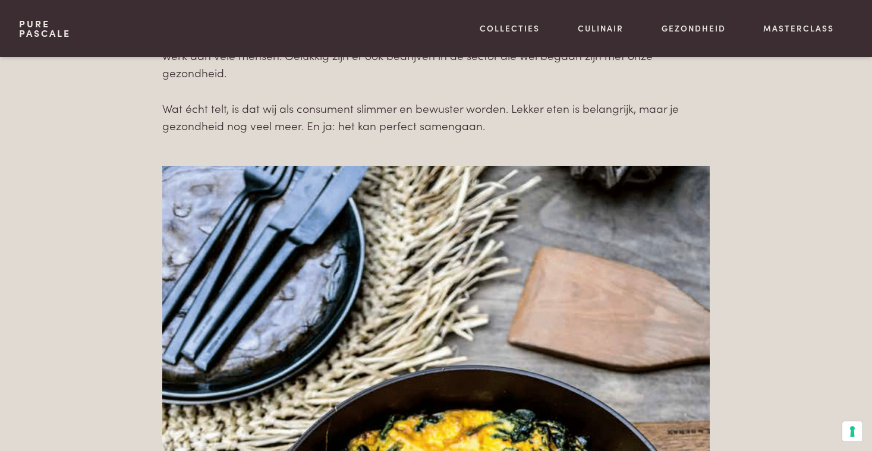
scroll to position [2927, 0]
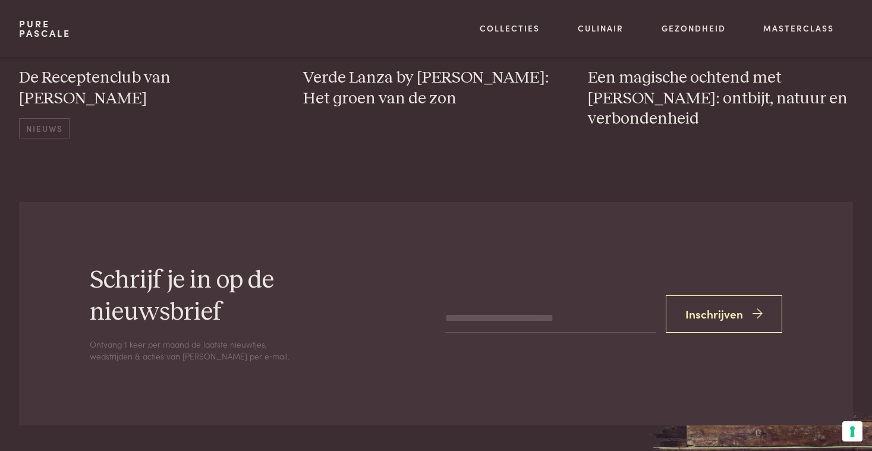
scroll to position [1842, 0]
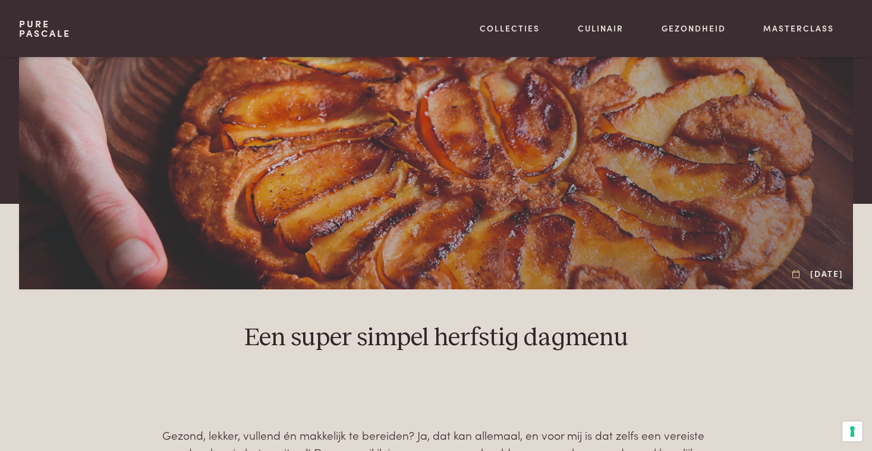
scroll to position [339, 0]
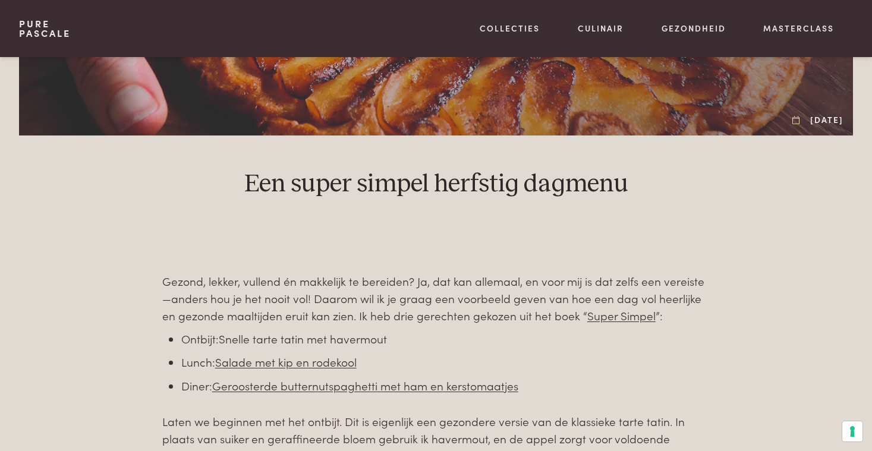
click at [264, 338] on link "Snelle tarte tatin met havermout" at bounding box center [303, 338] width 168 height 16
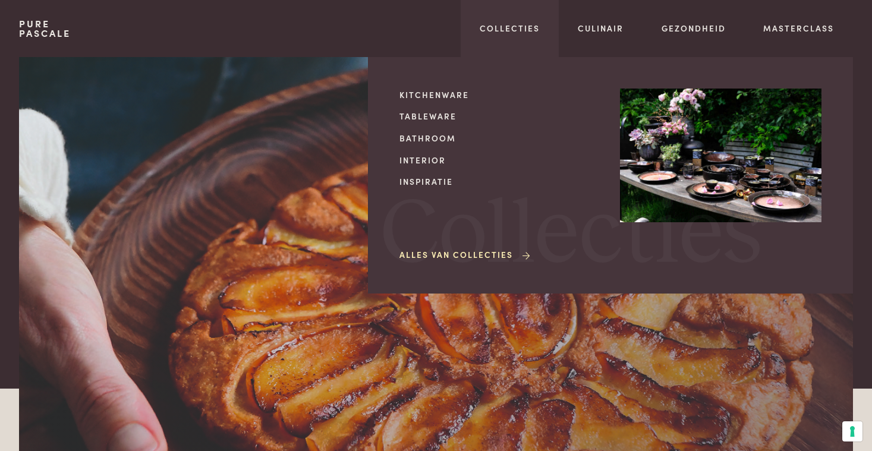
scroll to position [0, 0]
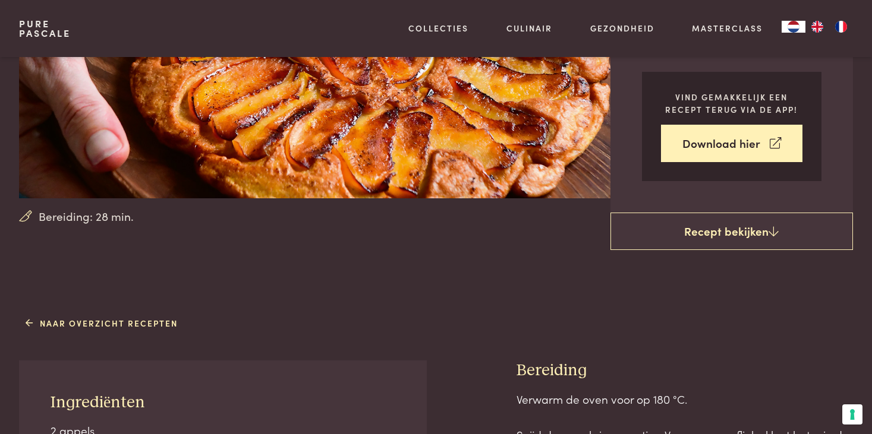
scroll to position [225, 0]
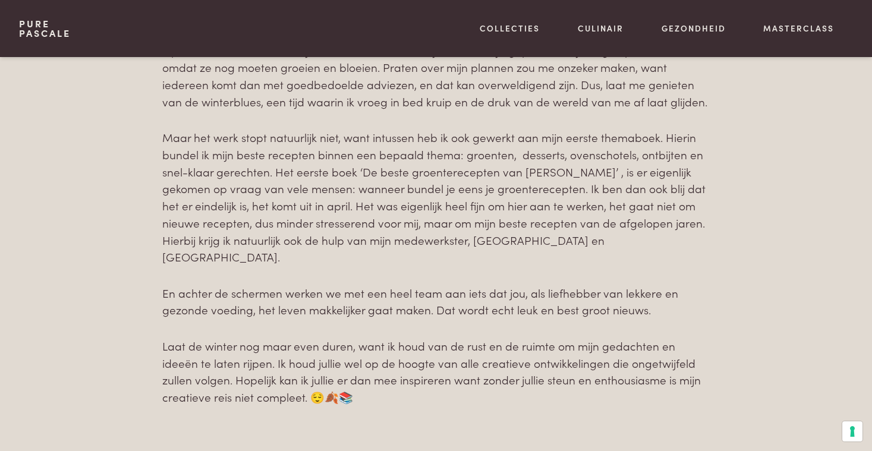
scroll to position [761, 0]
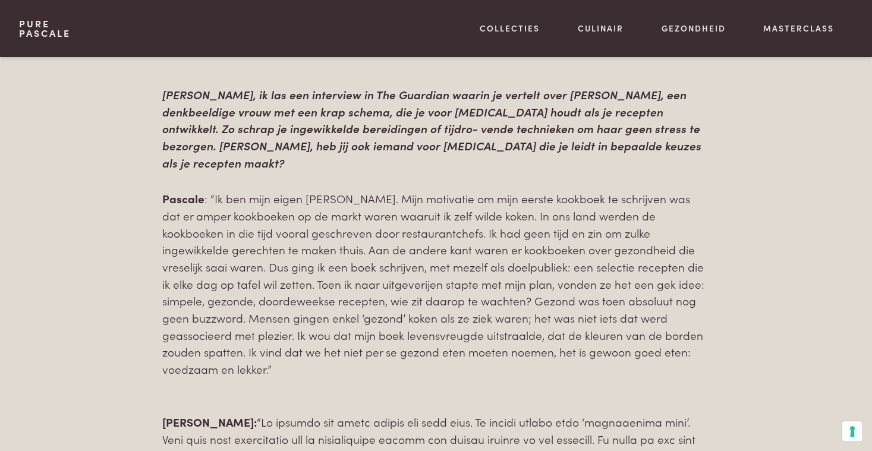
scroll to position [919, 0]
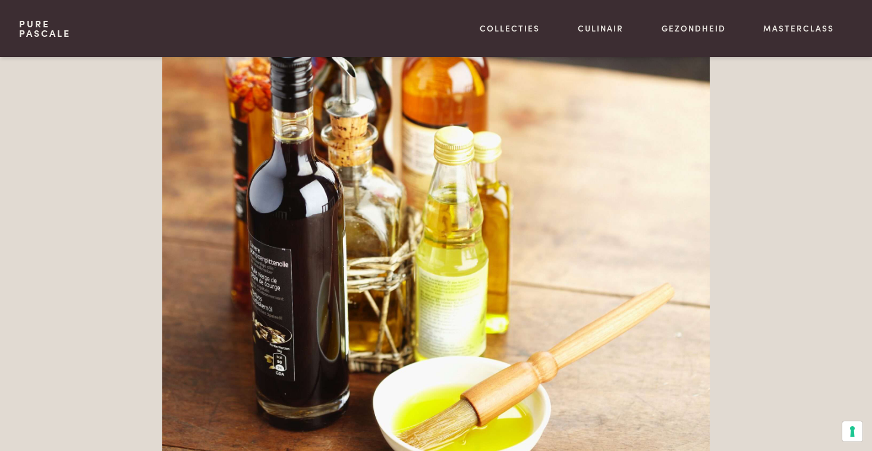
scroll to position [2855, 0]
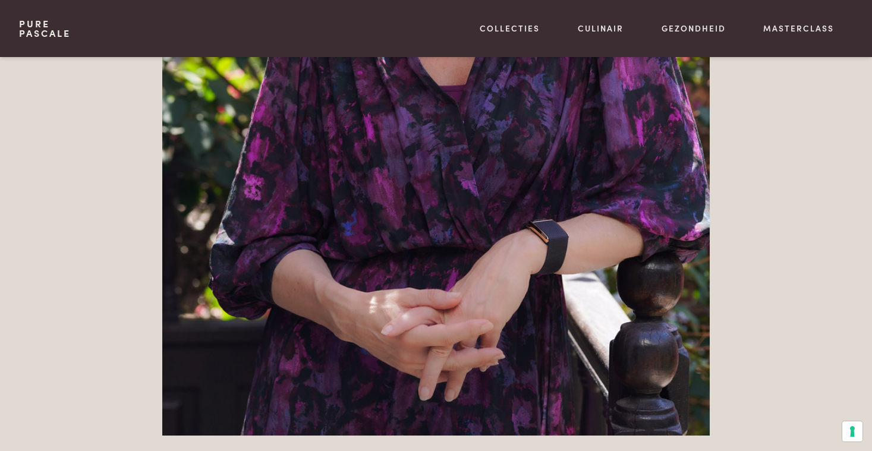
scroll to position [2342, 0]
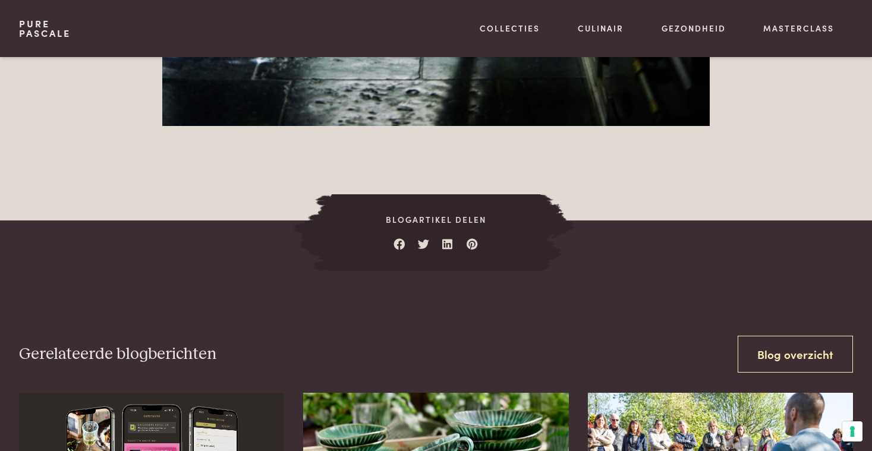
scroll to position [2175, 0]
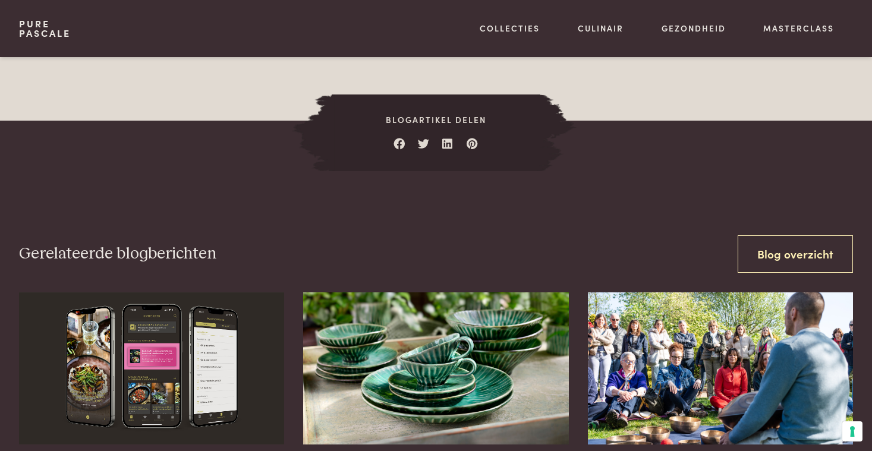
scroll to position [1889, 0]
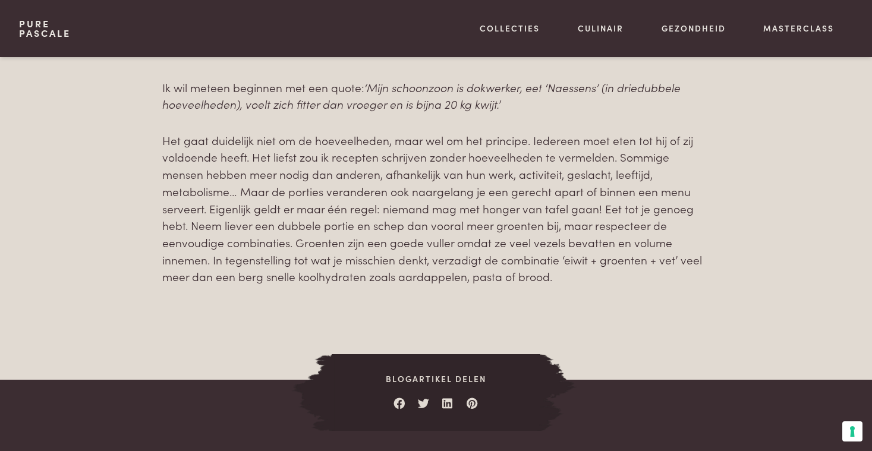
scroll to position [553, 0]
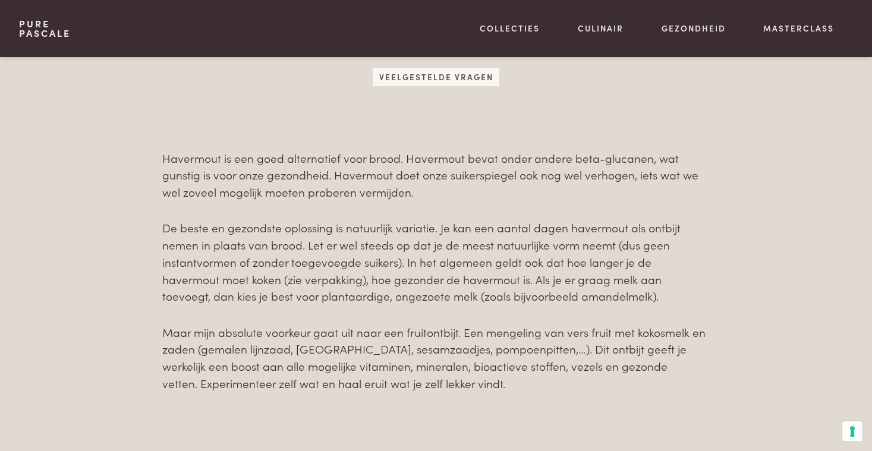
scroll to position [472, 0]
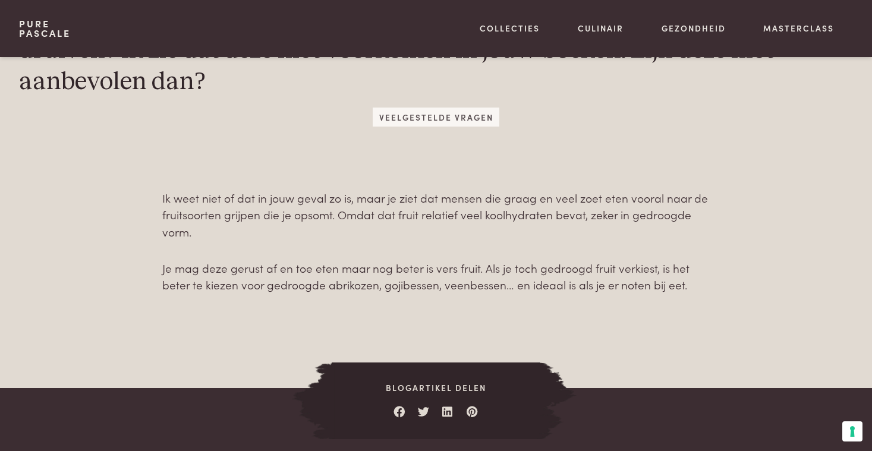
scroll to position [498, 0]
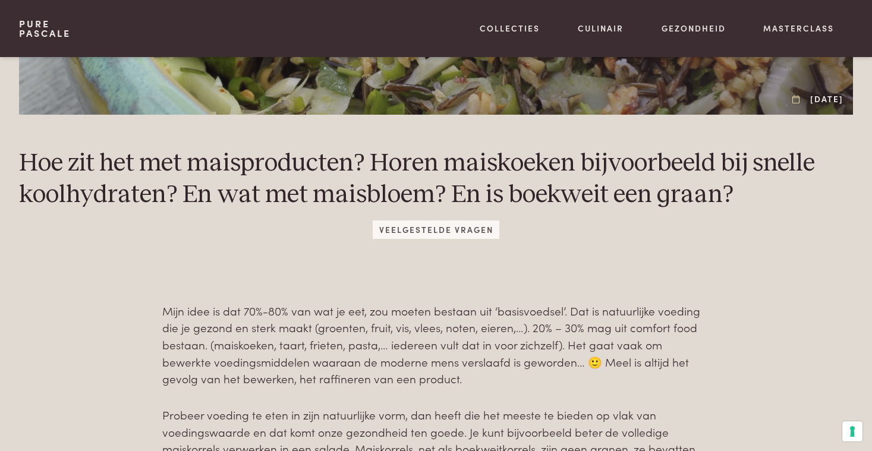
scroll to position [333, 0]
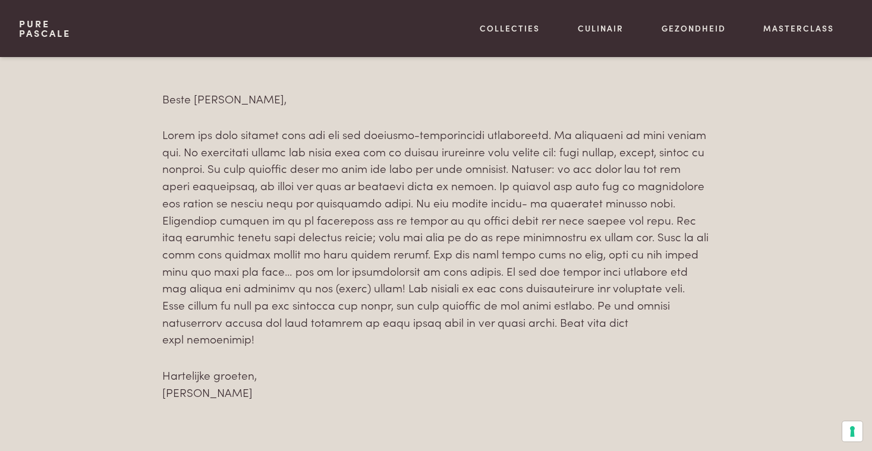
scroll to position [596, 0]
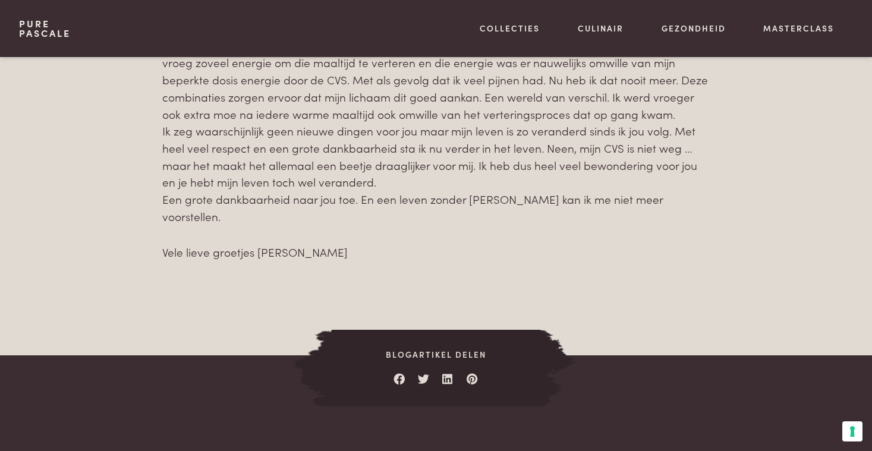
scroll to position [791, 0]
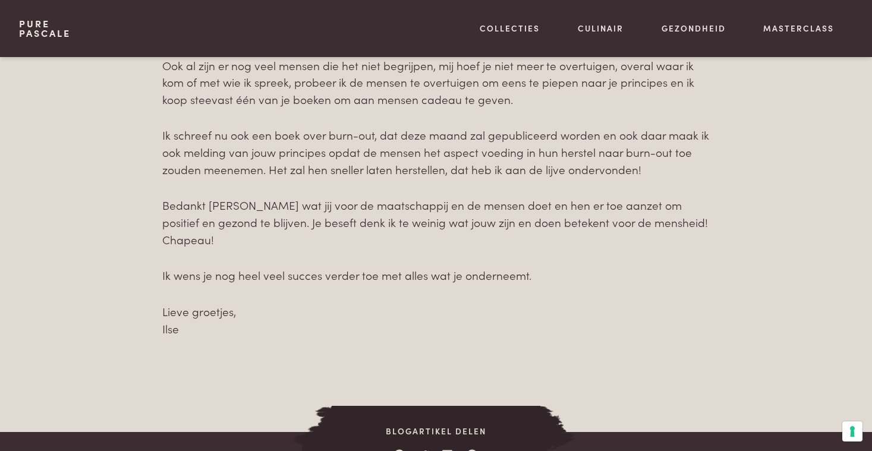
scroll to position [1173, 0]
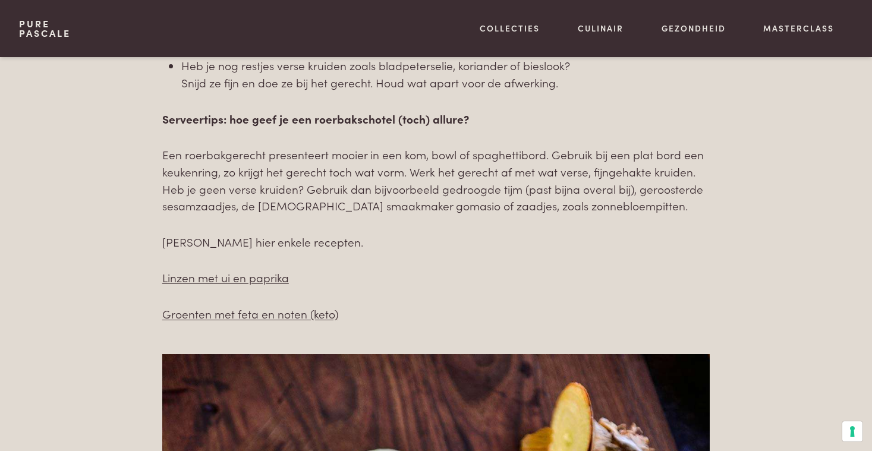
scroll to position [1205, 0]
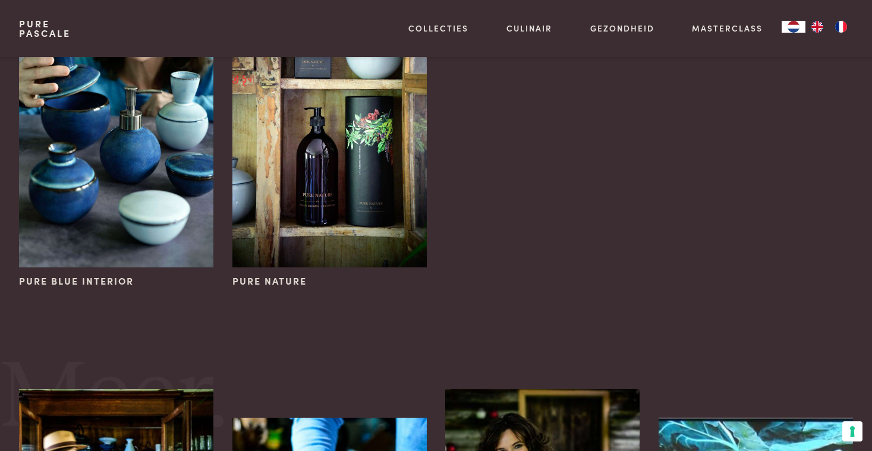
scroll to position [112, 0]
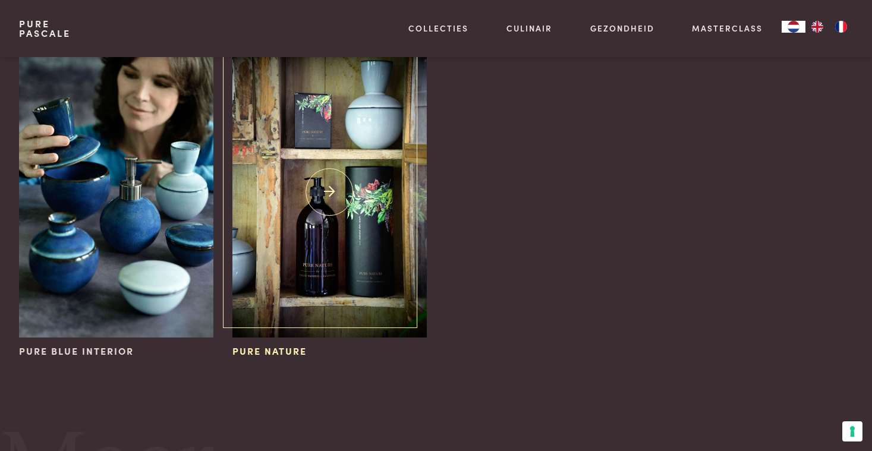
click at [317, 296] on img at bounding box center [329, 191] width 194 height 291
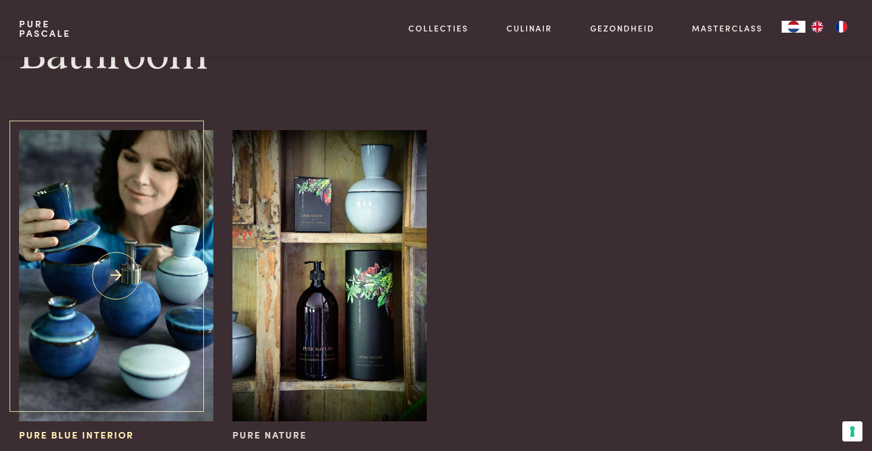
scroll to position [27, 0]
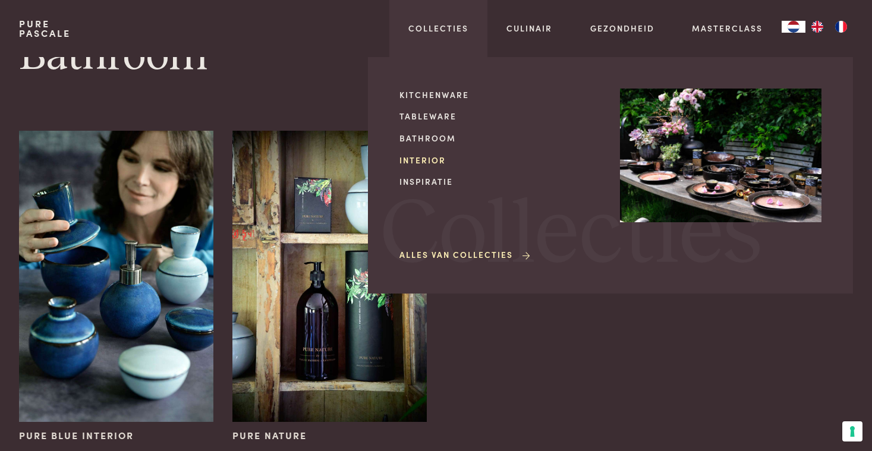
click at [429, 158] on link "Interior" at bounding box center [499, 160] width 201 height 12
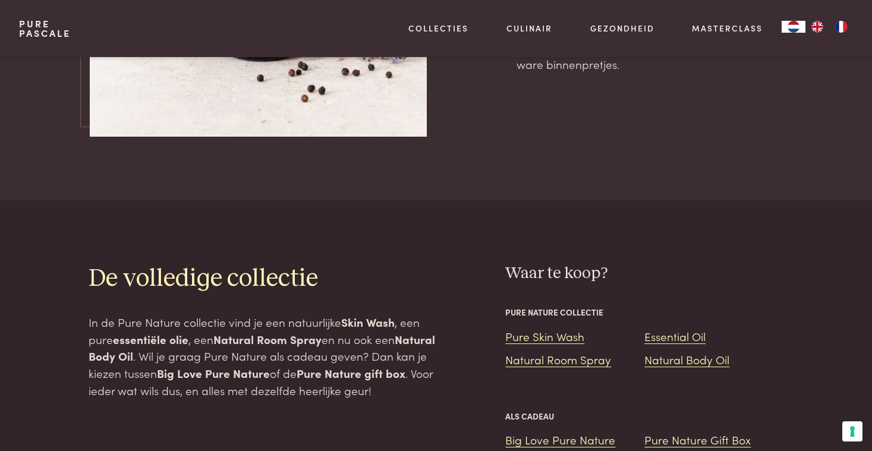
scroll to position [1336, 0]
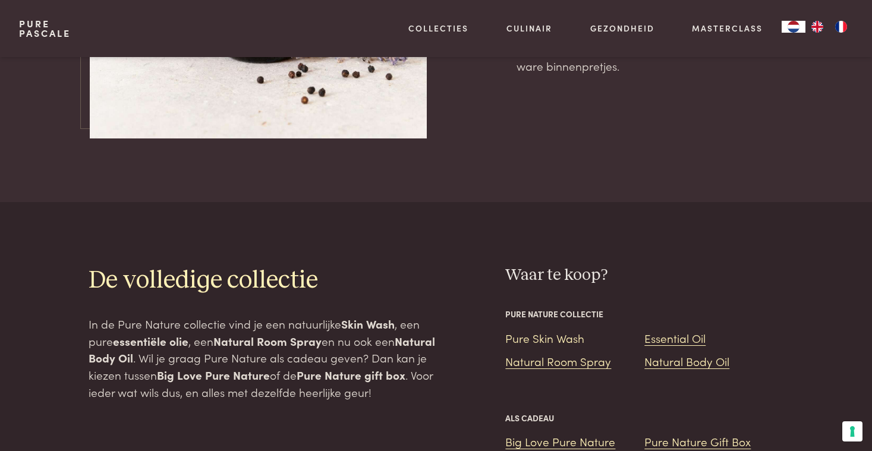
click at [541, 330] on link "Pure Skin Wash" at bounding box center [544, 338] width 79 height 16
